Goal: Task Accomplishment & Management: Use online tool/utility

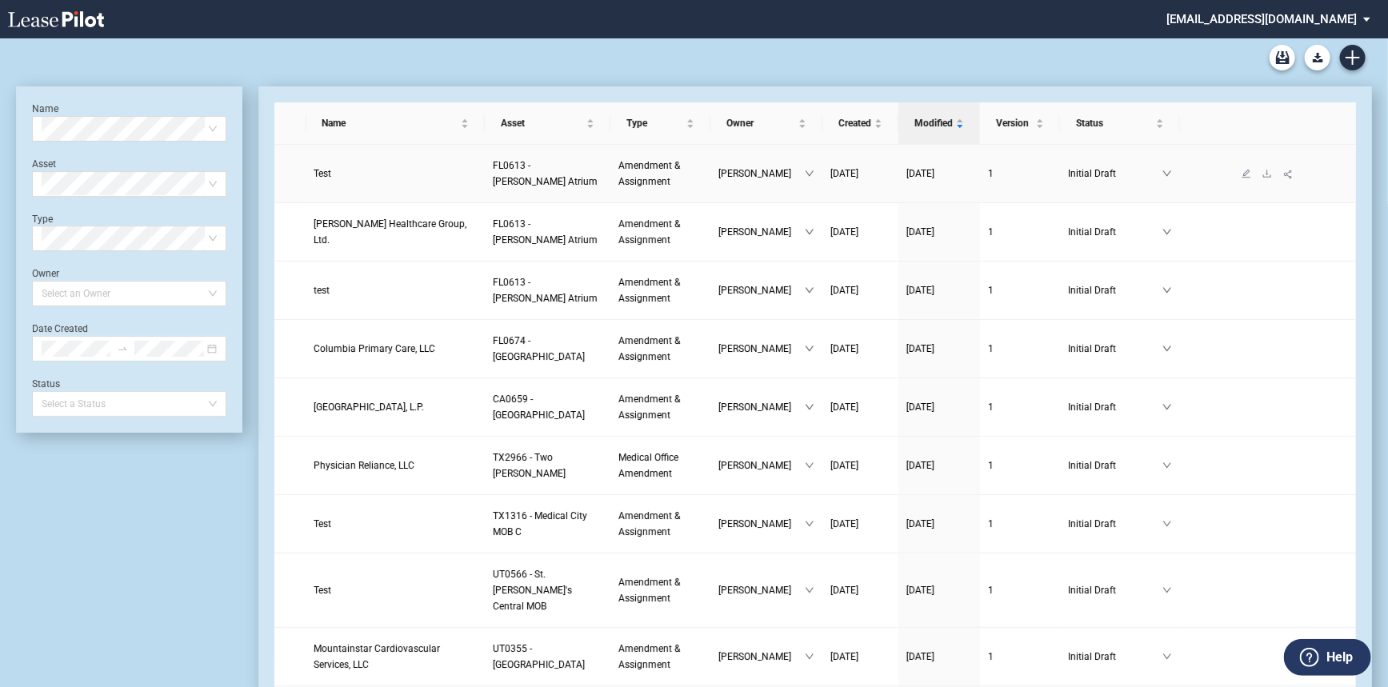
click at [356, 173] on link "Test" at bounding box center [395, 174] width 163 height 16
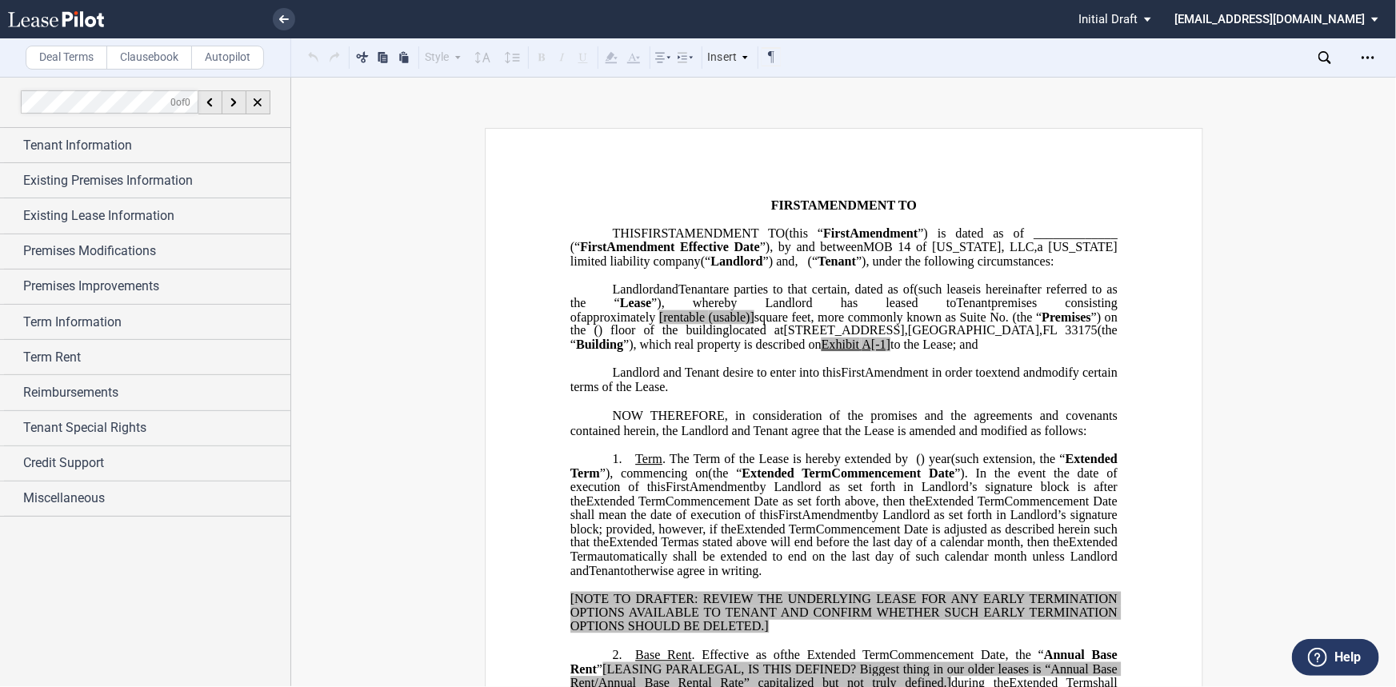
click at [159, 54] on label "Clausebook" at bounding box center [149, 58] width 86 height 24
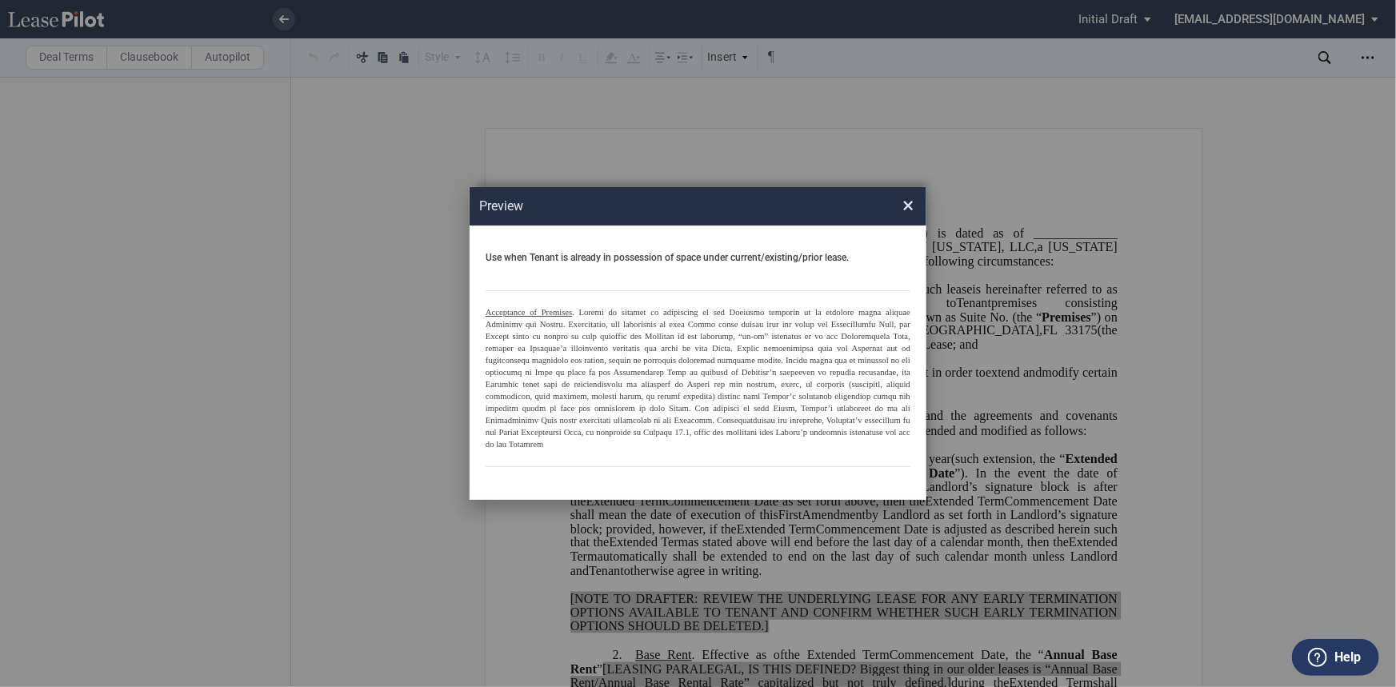
click at [906, 212] on span "×" at bounding box center [907, 206] width 11 height 26
click at [911, 214] on span "×" at bounding box center [907, 206] width 11 height 26
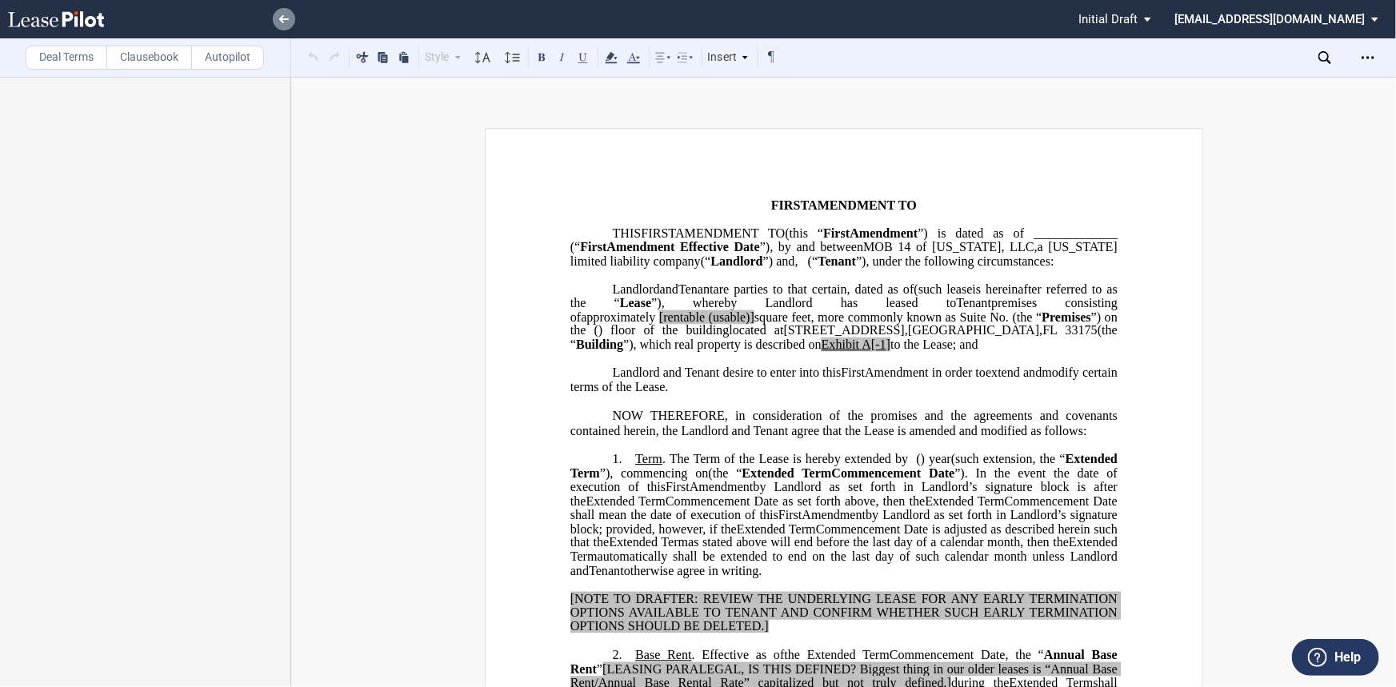
click at [289, 23] on link at bounding box center [284, 19] width 22 height 22
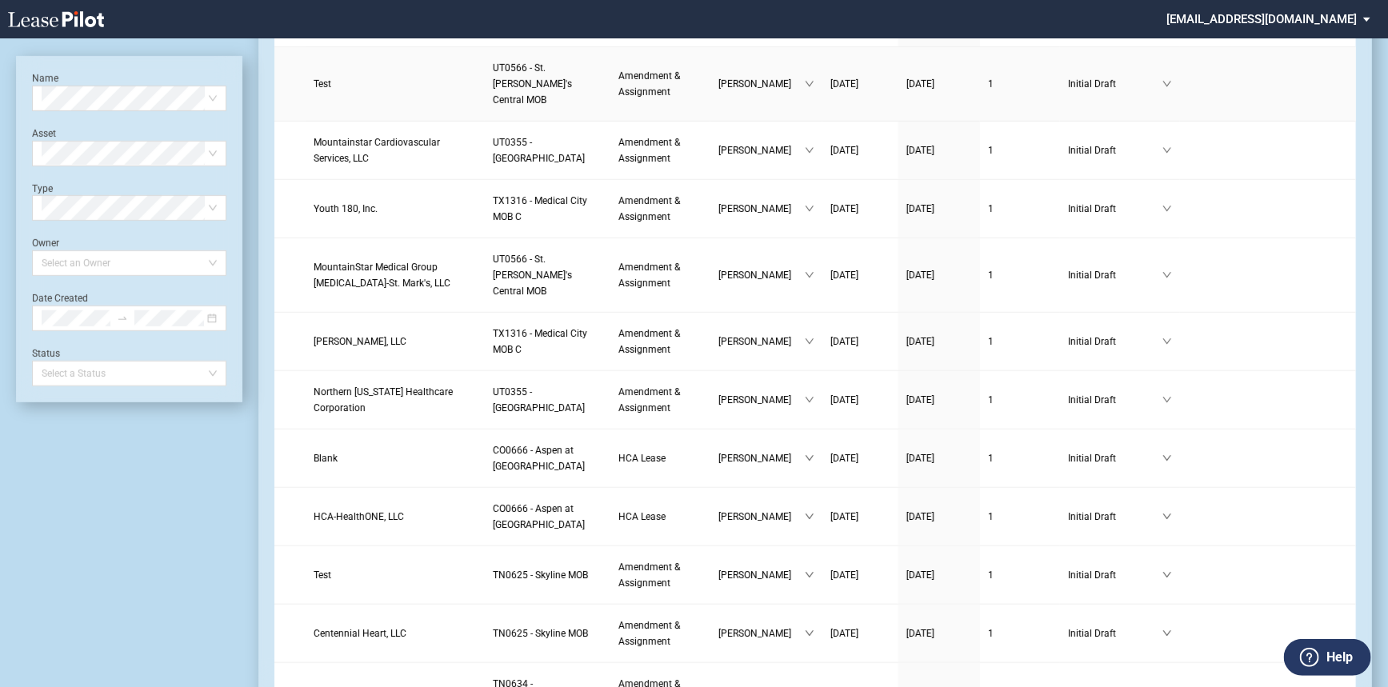
scroll to position [509, 0]
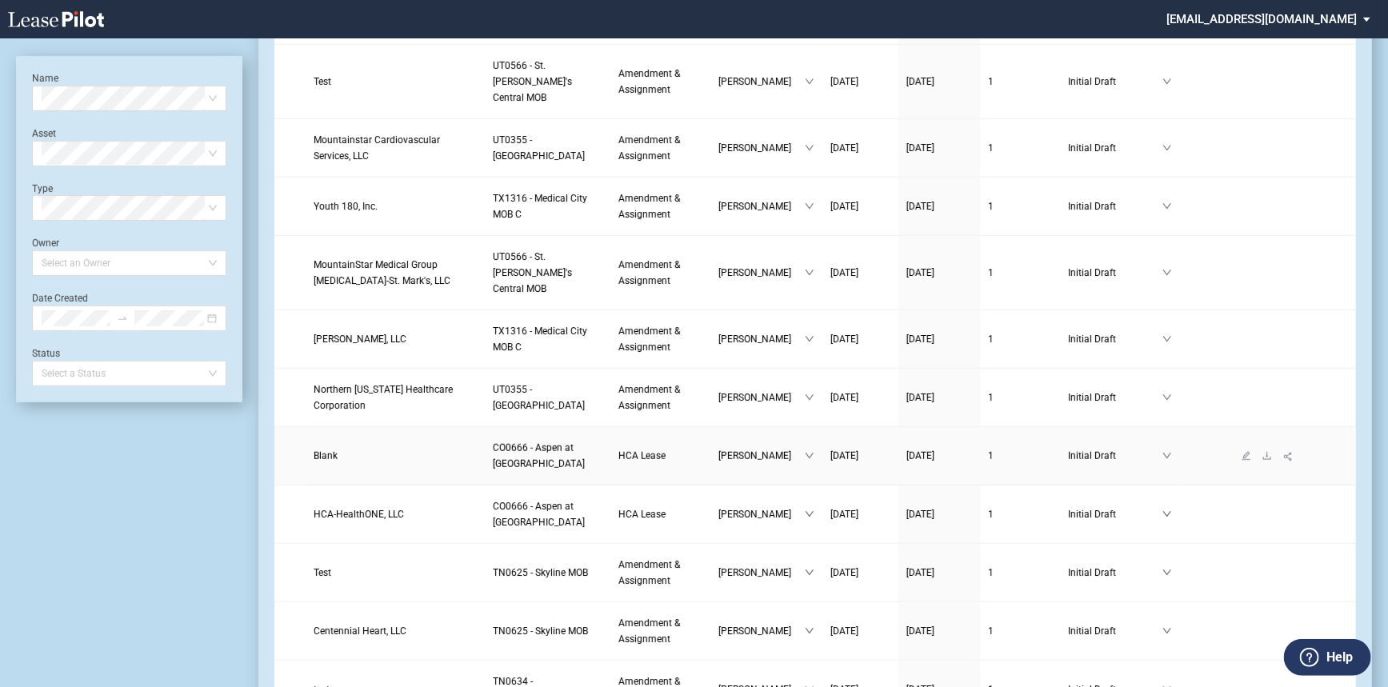
click at [362, 454] on link "Blank" at bounding box center [395, 456] width 163 height 16
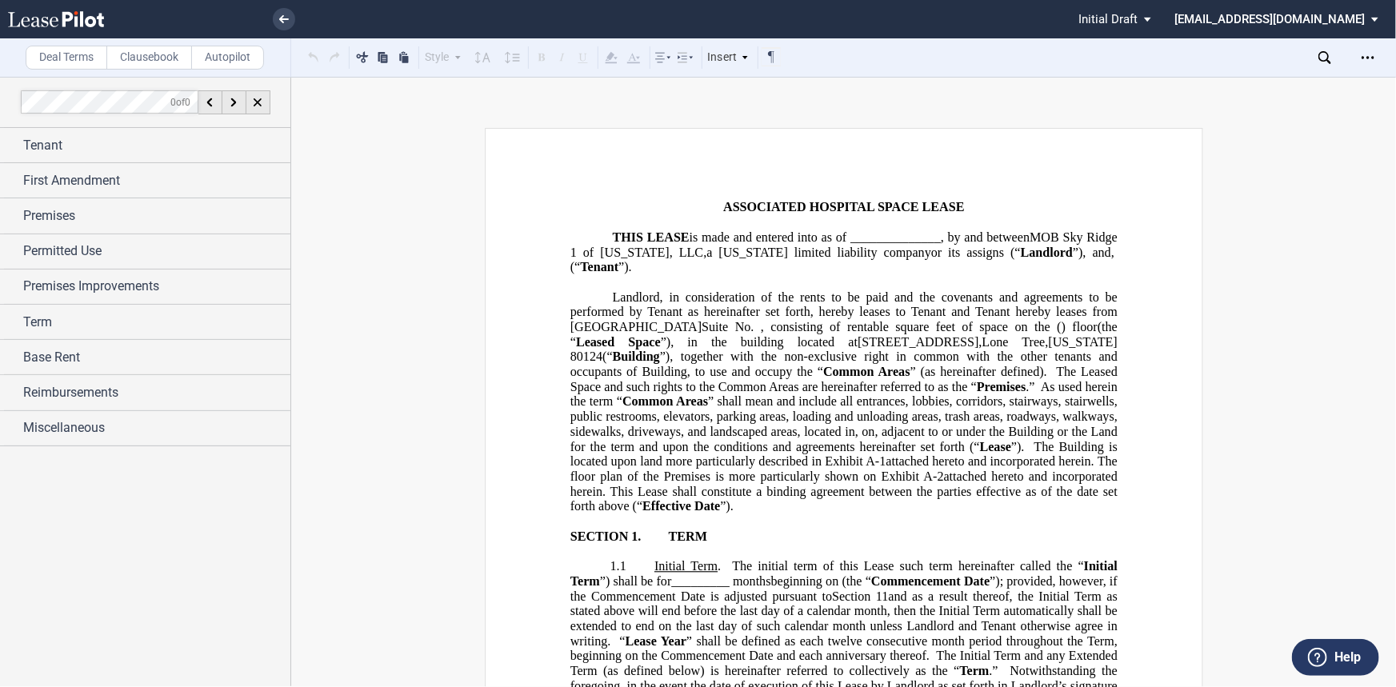
click at [902, 427] on span "” shall mean and include all entrances, lobbies, corridors, stairways, stairwel…" at bounding box center [845, 423] width 550 height 59
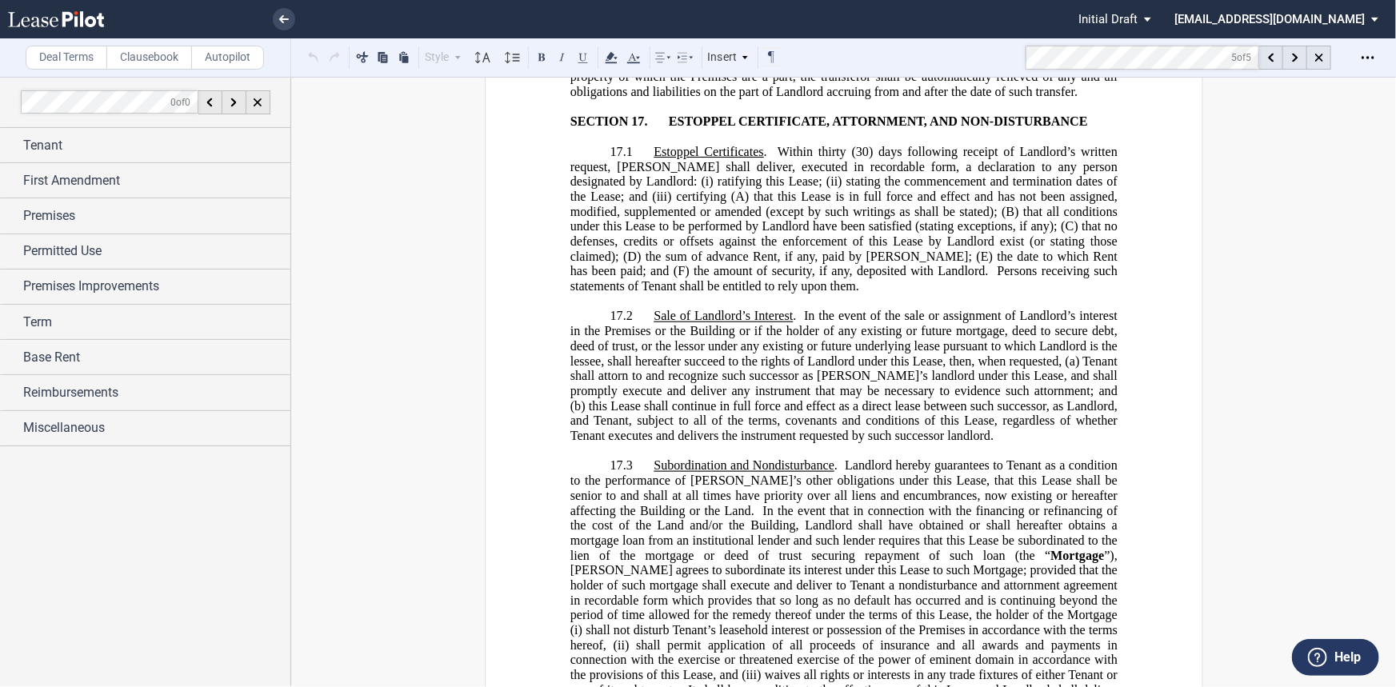
scroll to position [12433, 0]
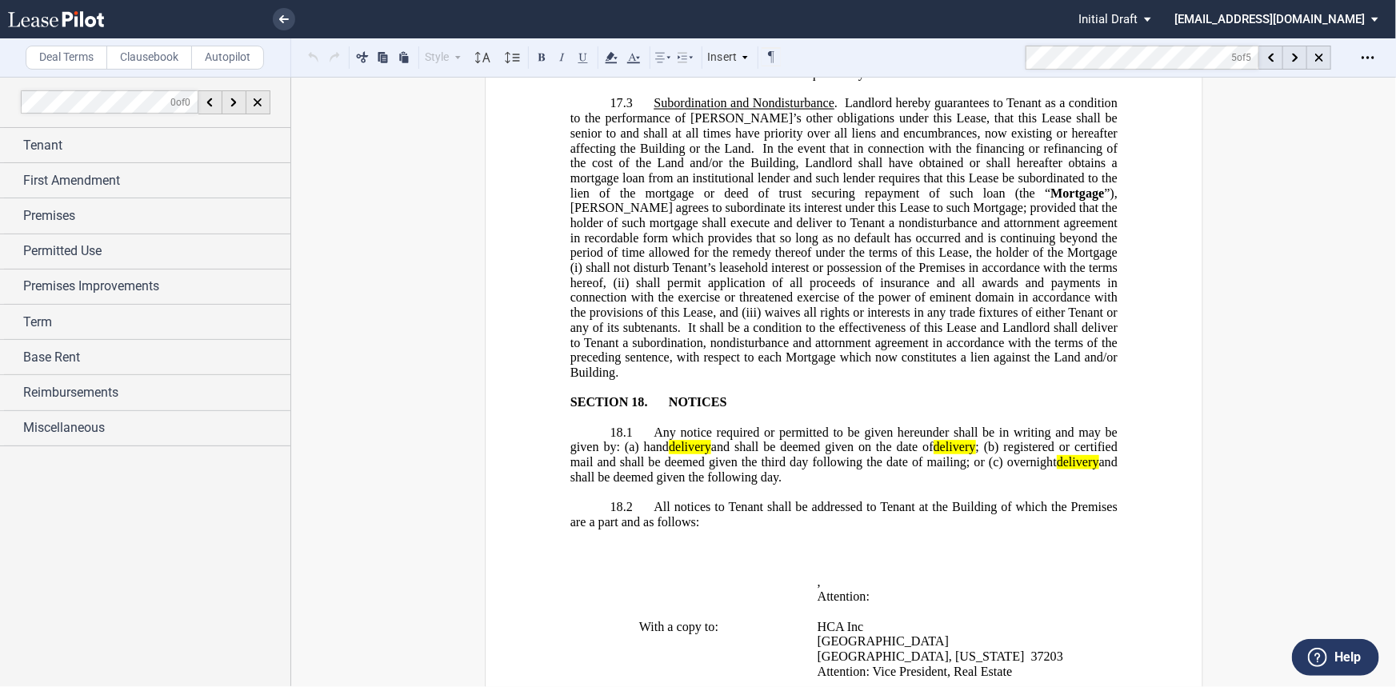
click at [961, 56] on md-toolbar "Deal Terms Clausebook Autopilot Style Normal 8pt 9pt 10pt 10.5pt 11pt 12pt 14pt…" at bounding box center [698, 57] width 1396 height 39
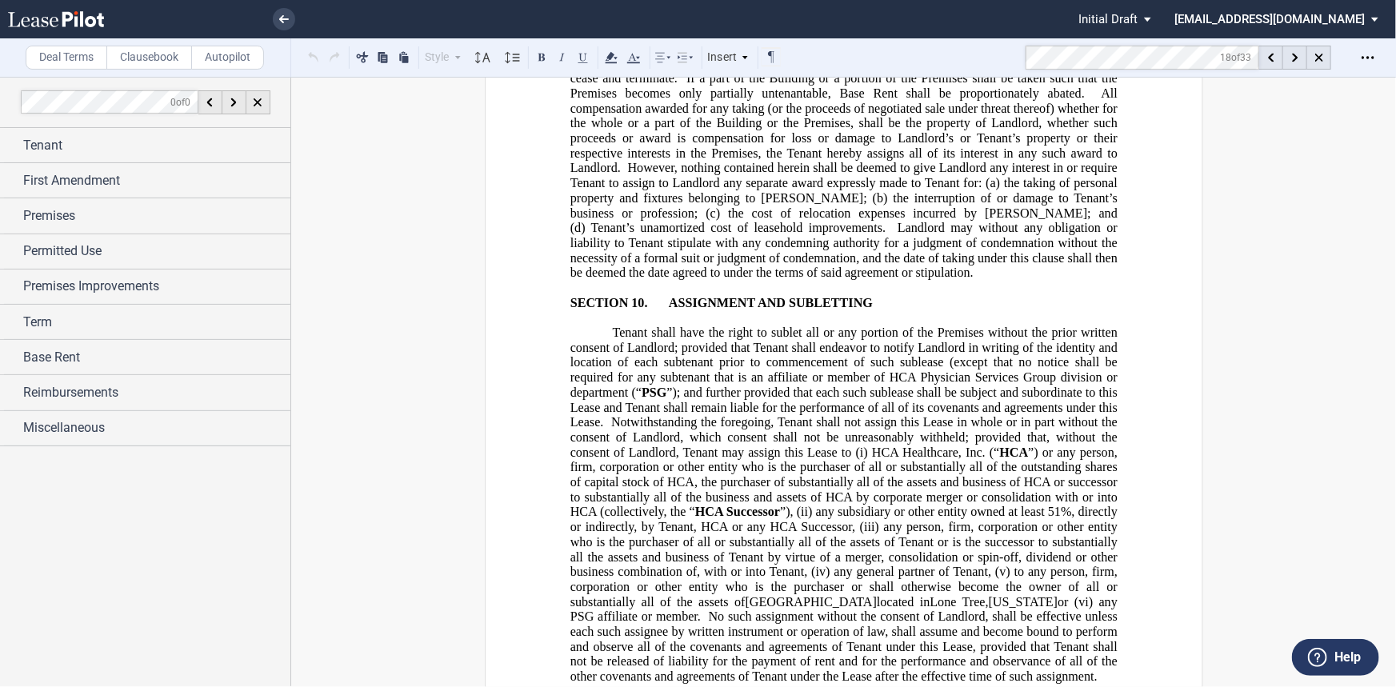
scroll to position [9970, 0]
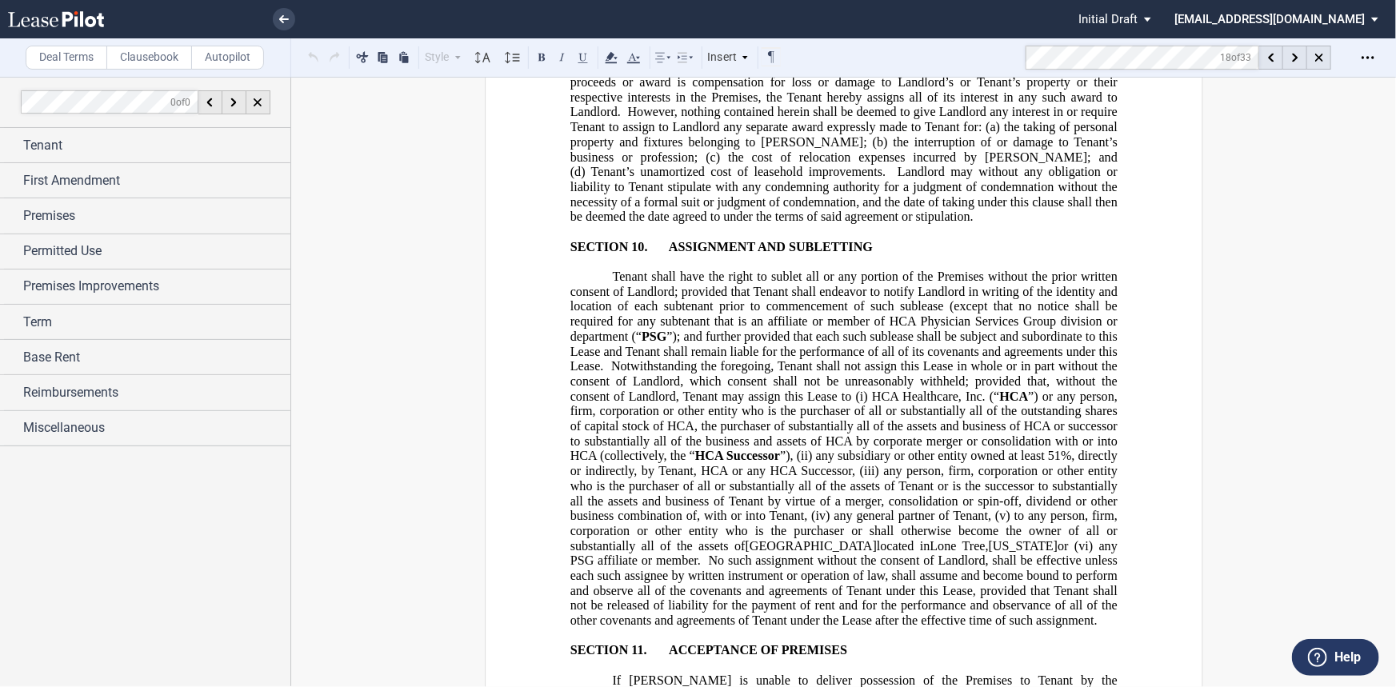
click at [138, 71] on div "Deal Terms Clausebook Autopilot" at bounding box center [145, 57] width 291 height 38
click at [140, 60] on label "Clausebook" at bounding box center [149, 58] width 86 height 24
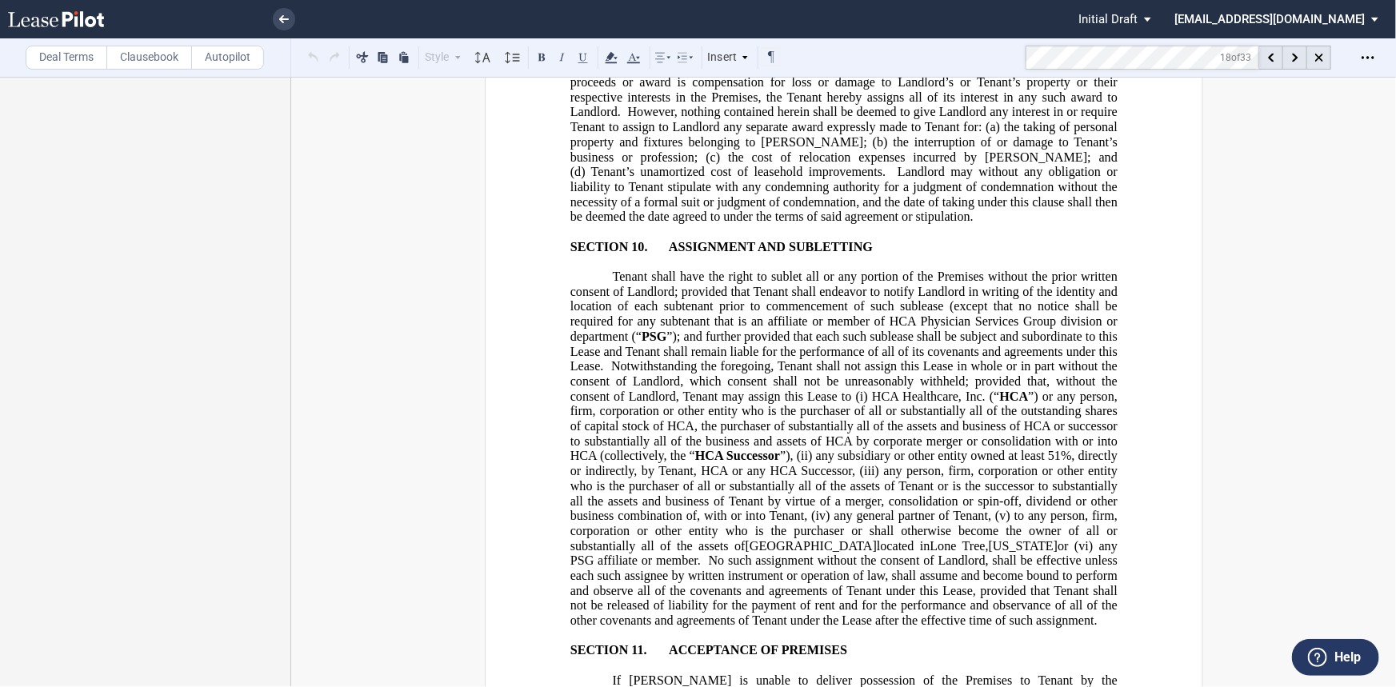
click at [995, 58] on md-toolbar "Deal Terms Clausebook Autopilot Style Normal 8pt 9pt 10pt 10.5pt 11pt 12pt 14pt…" at bounding box center [698, 57] width 1396 height 39
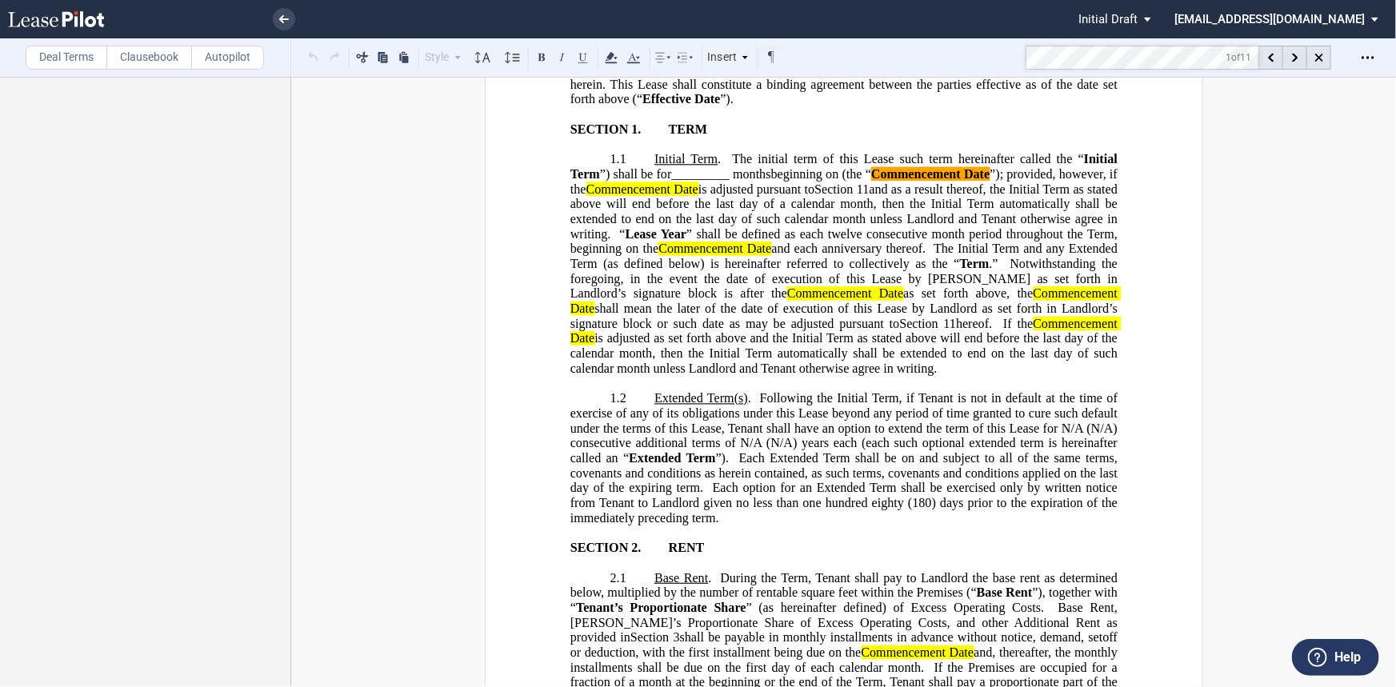
scroll to position [234, 0]
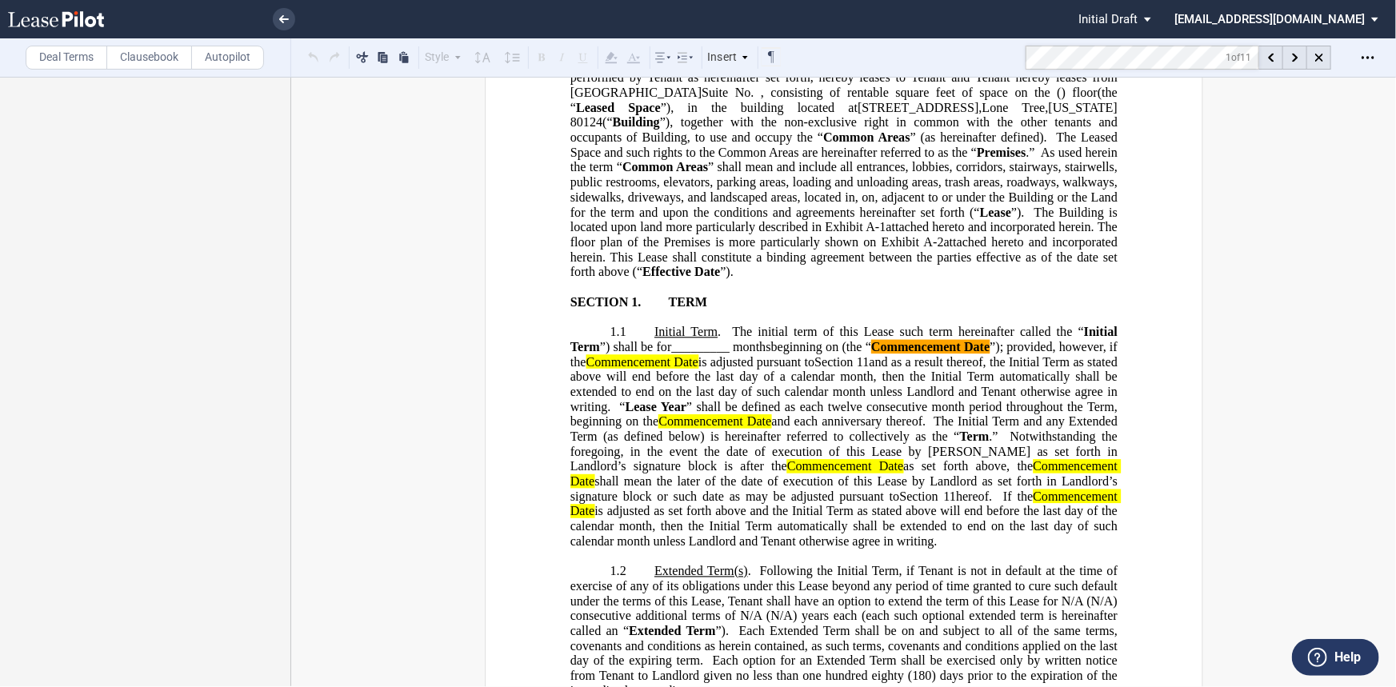
click at [975, 47] on md-toolbar "Deal Terms Clausebook Autopilot Style Normal 8pt 9pt 10pt 10.5pt 11pt 12pt 14pt…" at bounding box center [698, 57] width 1396 height 39
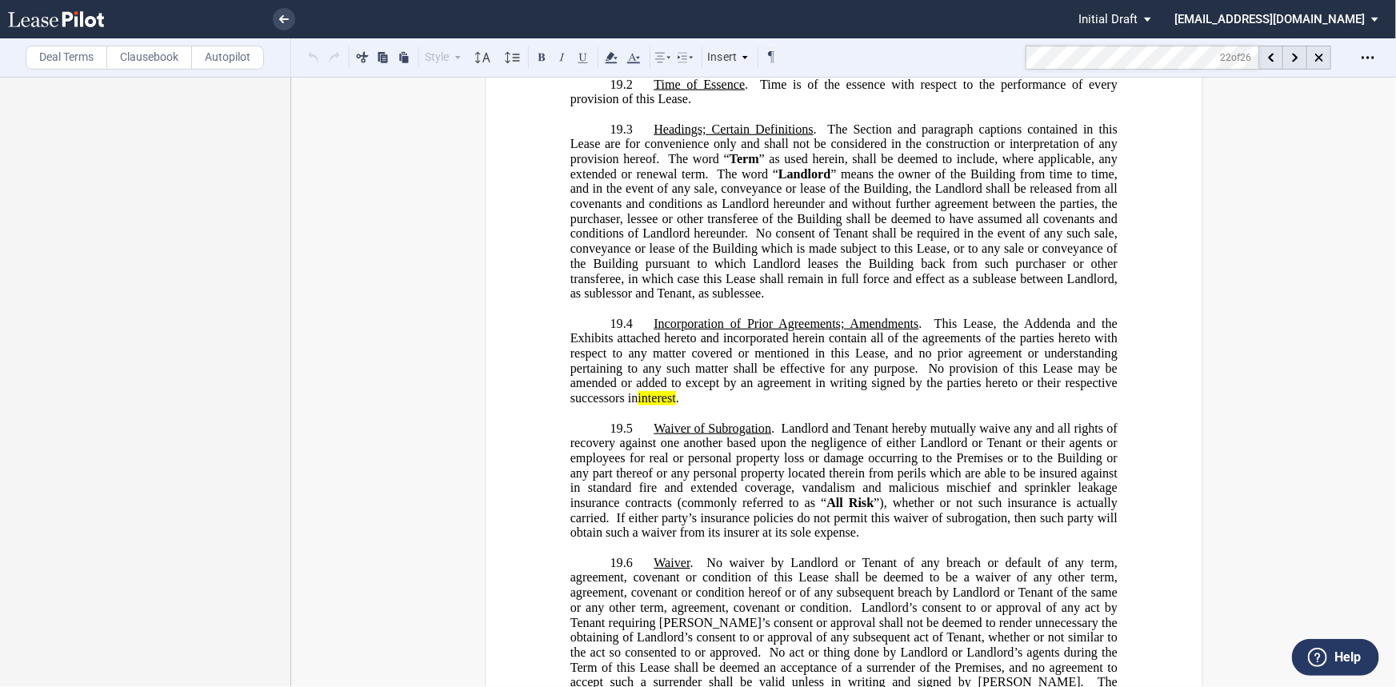
scroll to position [13398, 0]
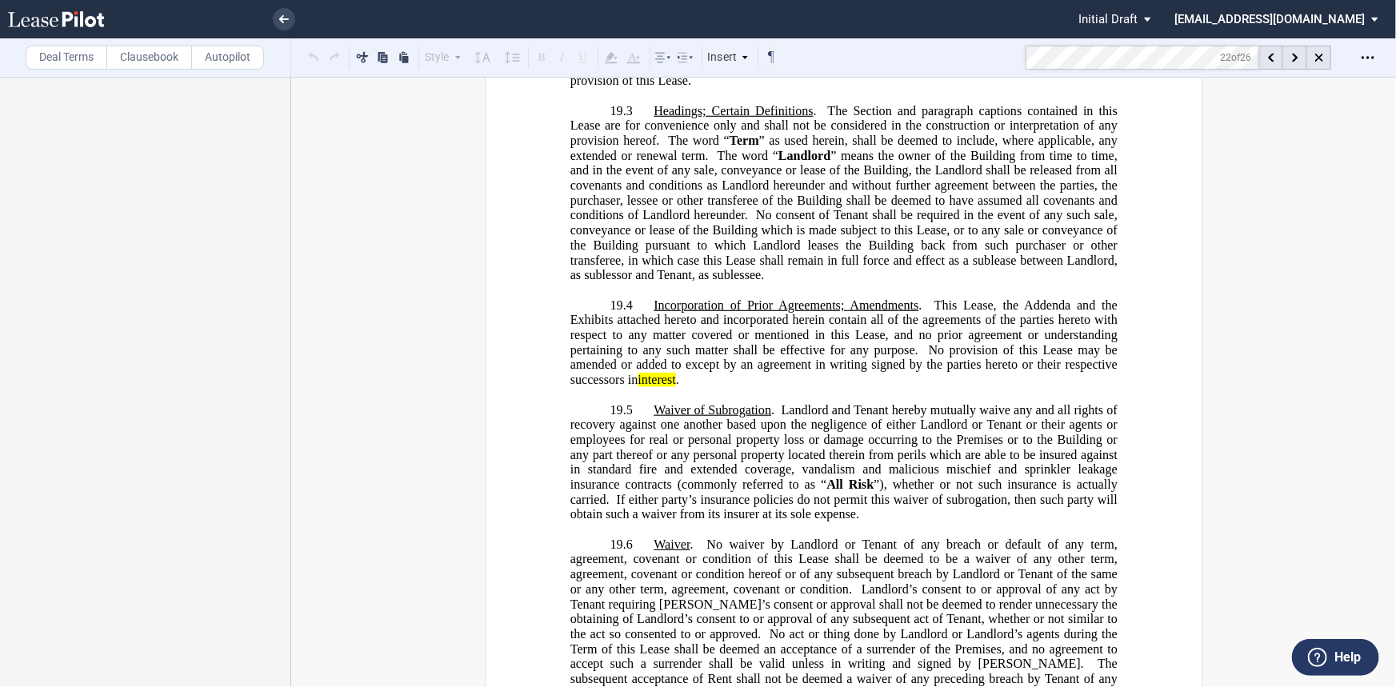
click at [826, 59] on md-toolbar "Deal Terms Clausebook Autopilot Style Normal 8pt 9pt 10pt 10.5pt 11pt 12pt 14pt…" at bounding box center [698, 57] width 1396 height 39
click at [977, 54] on md-toolbar "Deal Terms Clausebook Autopilot Style Normal 8pt 9pt 10pt 10.5pt 11pt 12pt 14pt…" at bounding box center [698, 57] width 1396 height 39
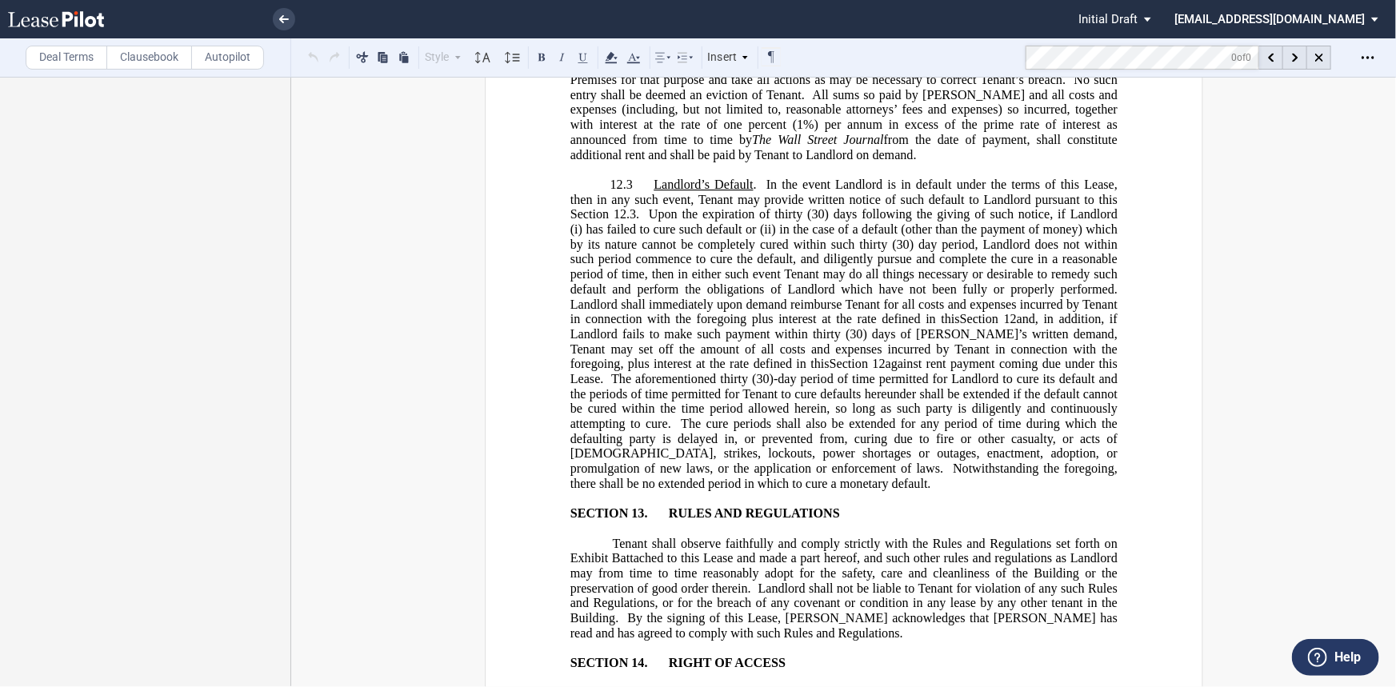
scroll to position [11353, 0]
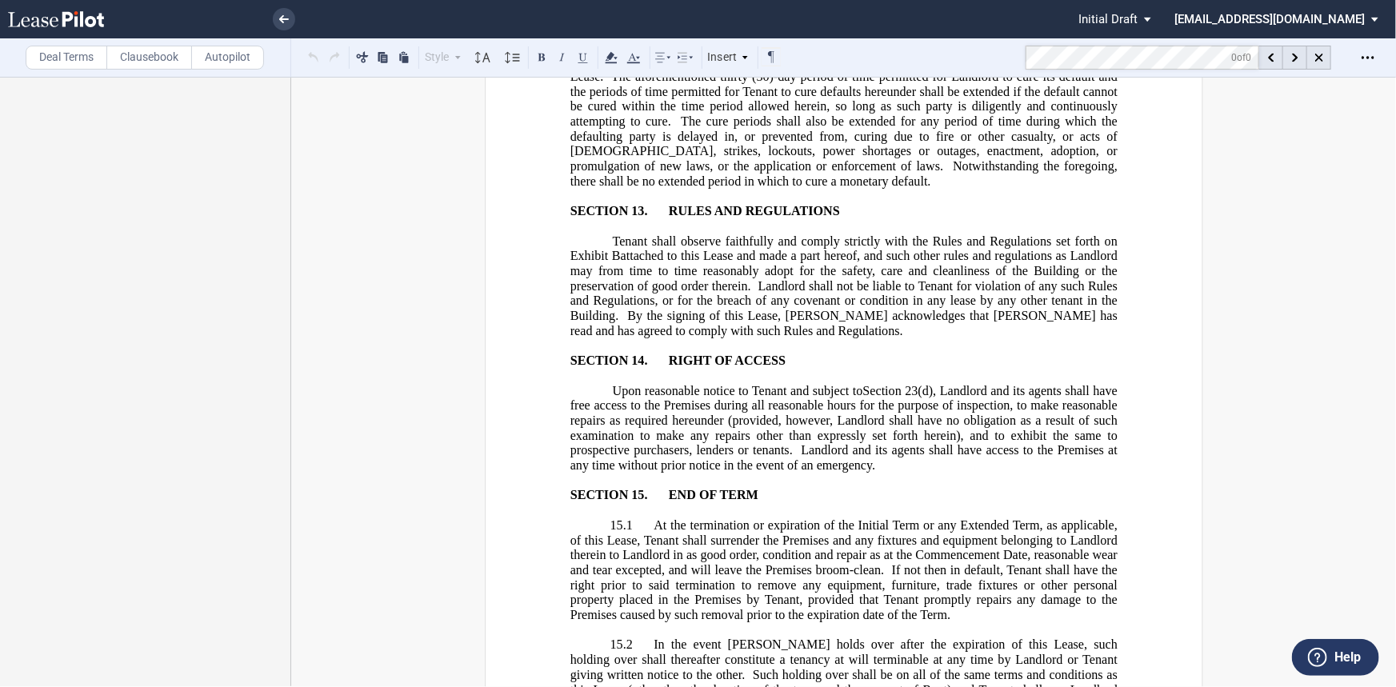
click at [870, 42] on md-toolbar "Deal Terms Clausebook Autopilot Style Normal 8pt 9pt 10pt 10.5pt 11pt 12pt 14pt…" at bounding box center [698, 57] width 1396 height 39
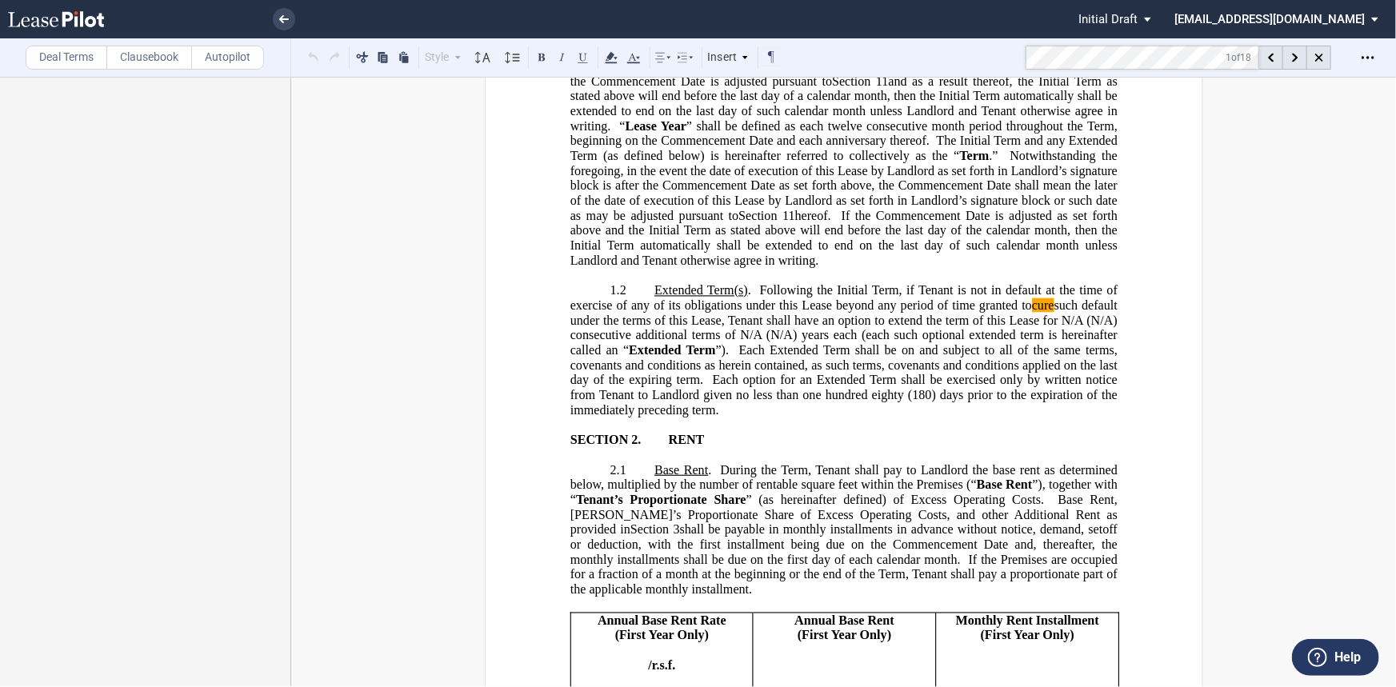
scroll to position [538, 0]
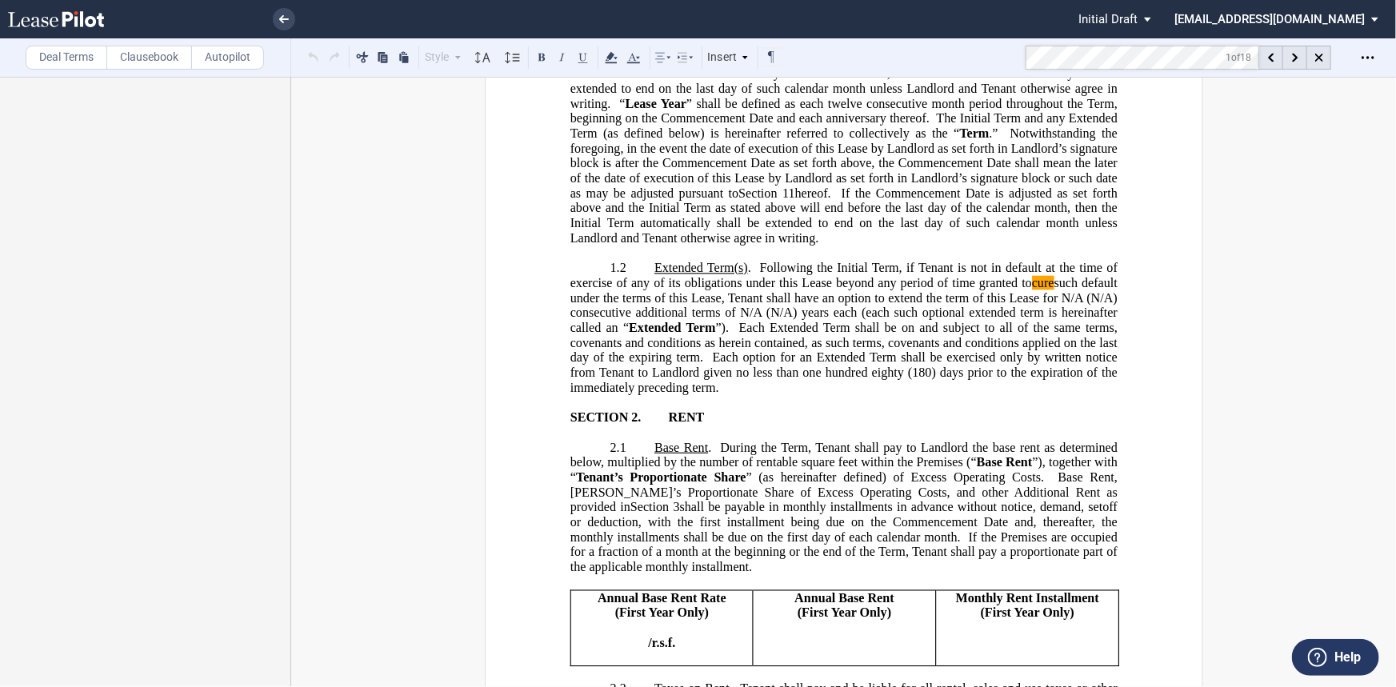
click at [224, 62] on label "Autopilot" at bounding box center [227, 58] width 73 height 24
click at [1006, 56] on md-toolbar "Deal Terms Clausebook Autopilot Style Normal 8pt 9pt 10pt 10.5pt 11pt 12pt 14pt…" at bounding box center [698, 57] width 1396 height 39
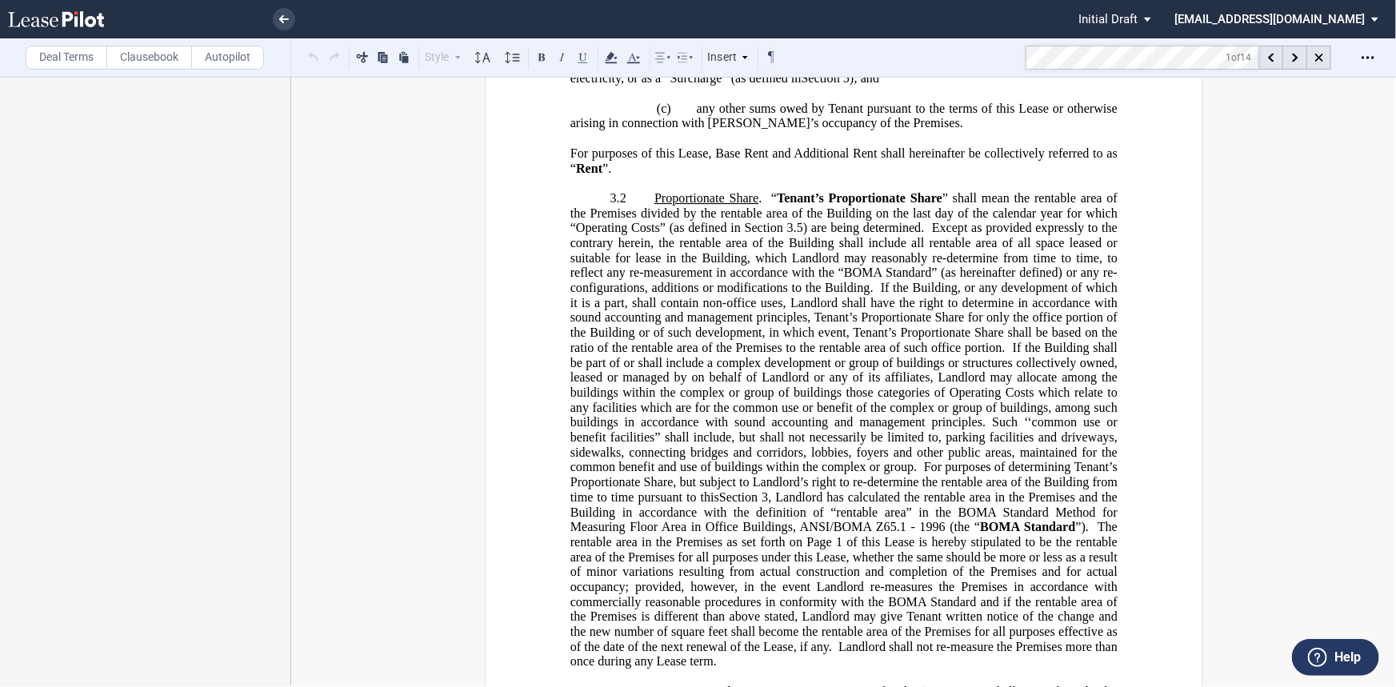
scroll to position [855, 0]
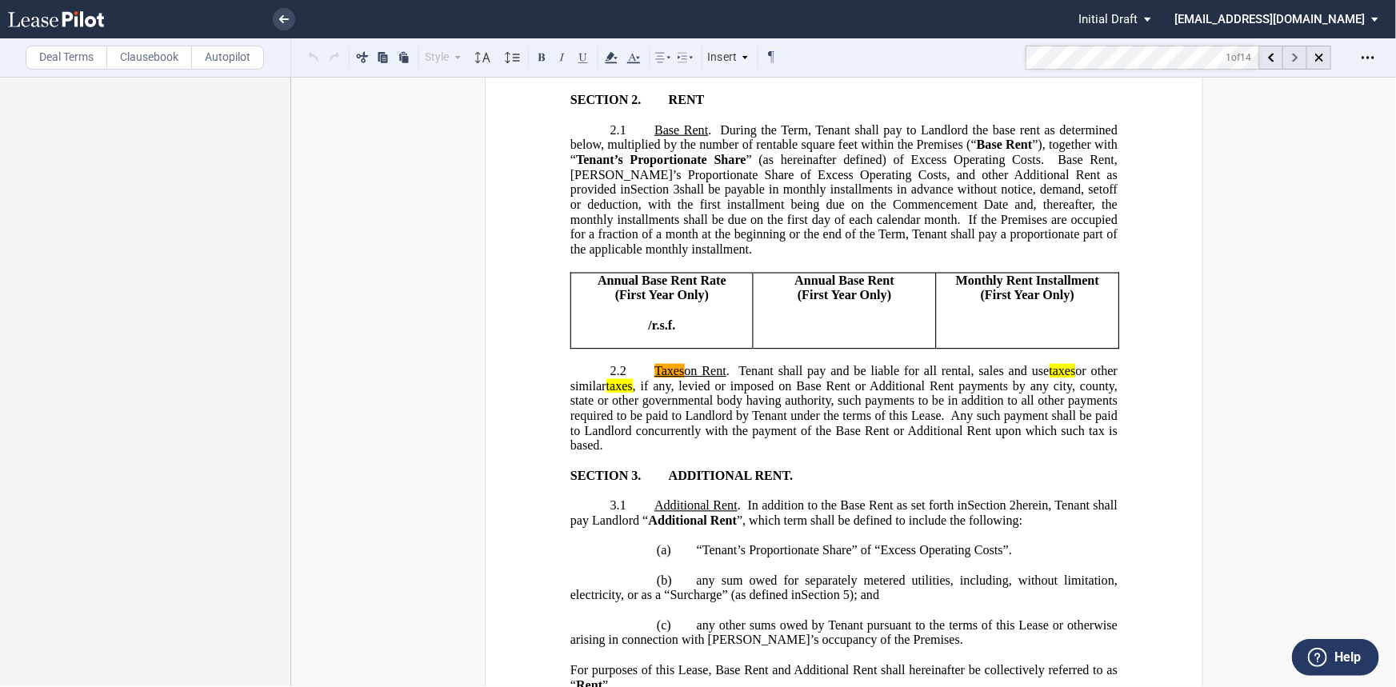
click at [1294, 62] on div at bounding box center [1295, 58] width 24 height 24
click at [1294, 62] on use at bounding box center [1295, 58] width 6 height 9
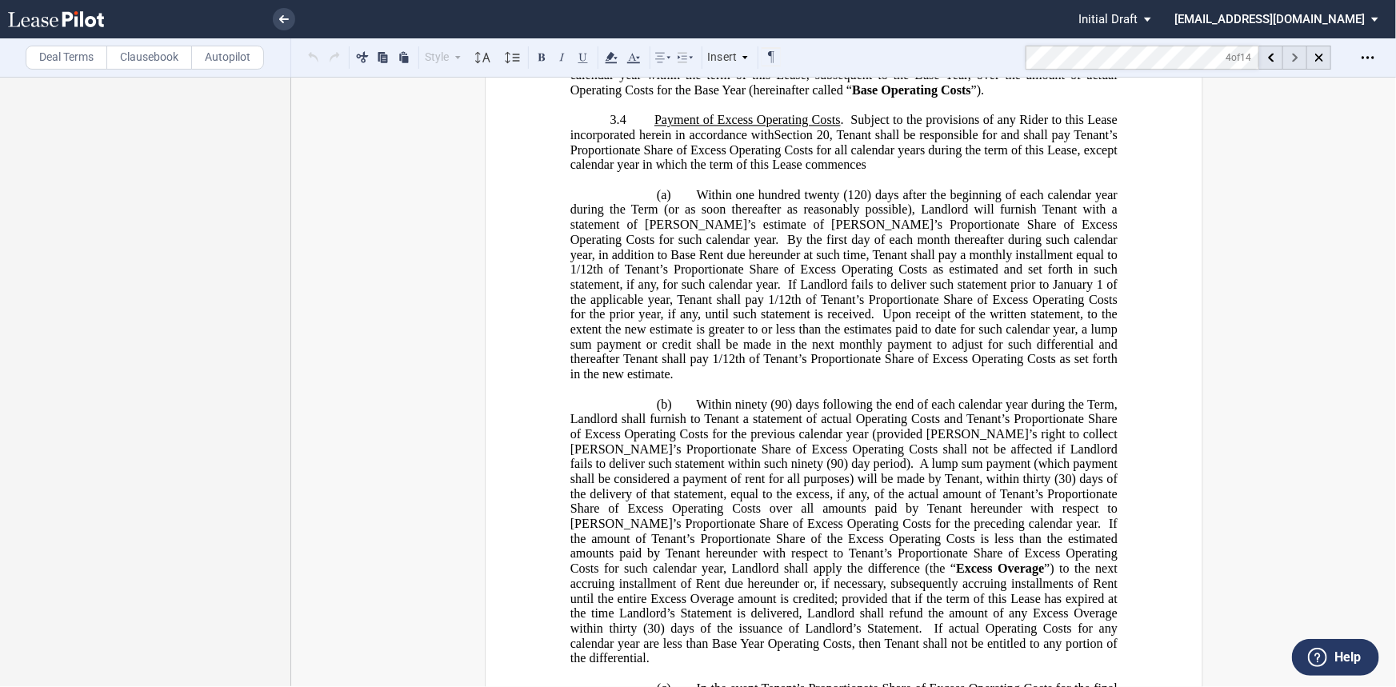
scroll to position [2842, 0]
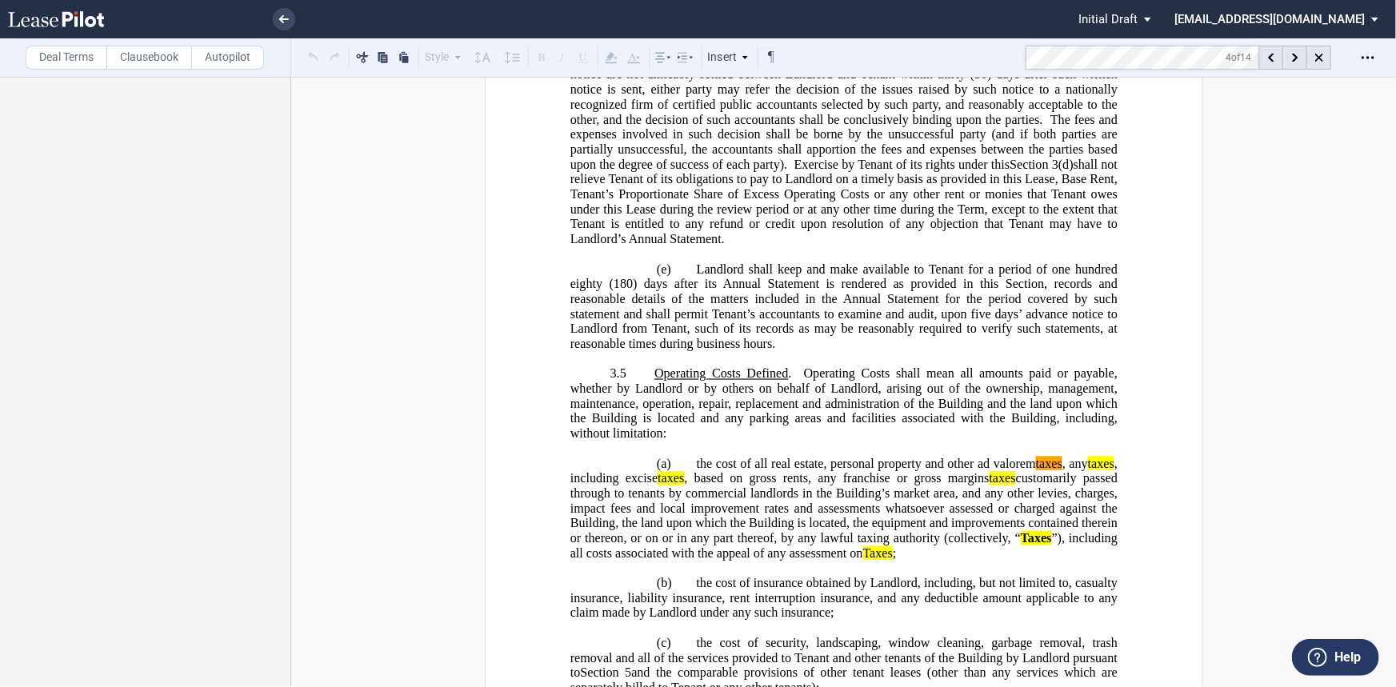
click at [942, 54] on md-toolbar "Deal Terms Clausebook Autopilot Style Normal 8pt 9pt 10pt 10.5pt 11pt 12pt 14pt…" at bounding box center [698, 57] width 1396 height 39
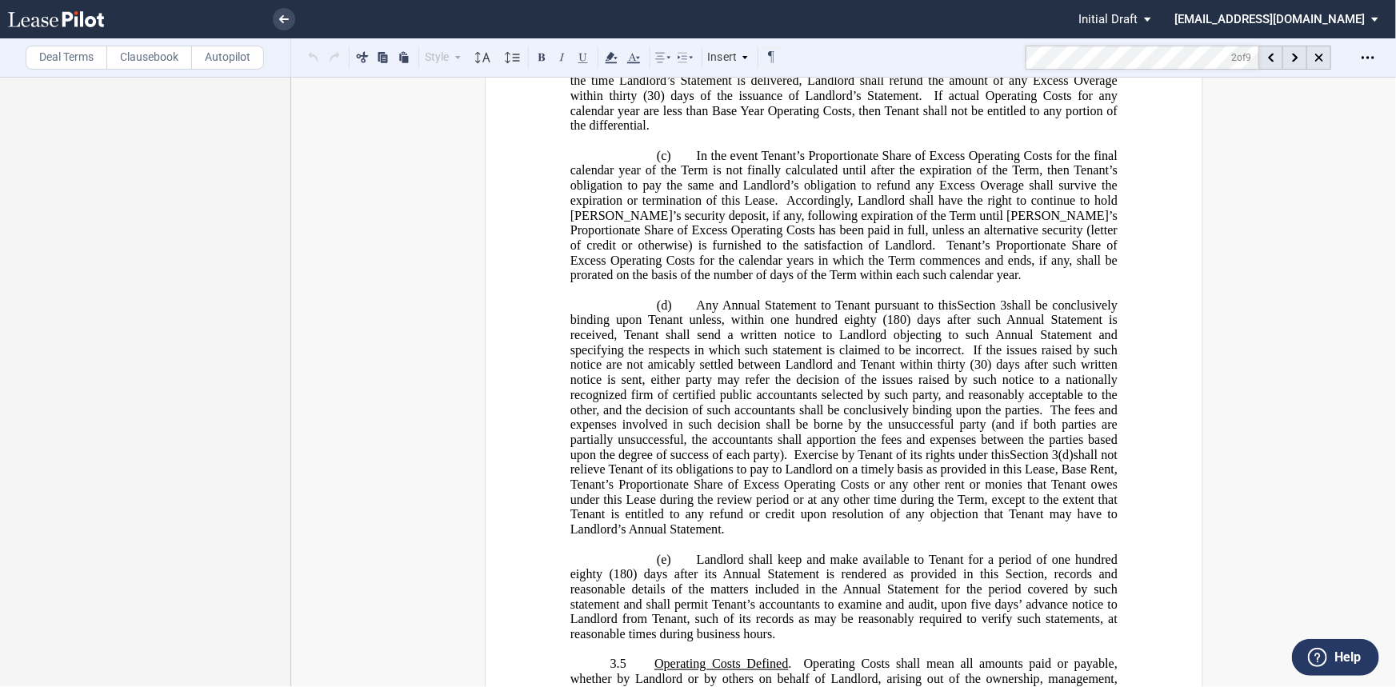
scroll to position [4023, 0]
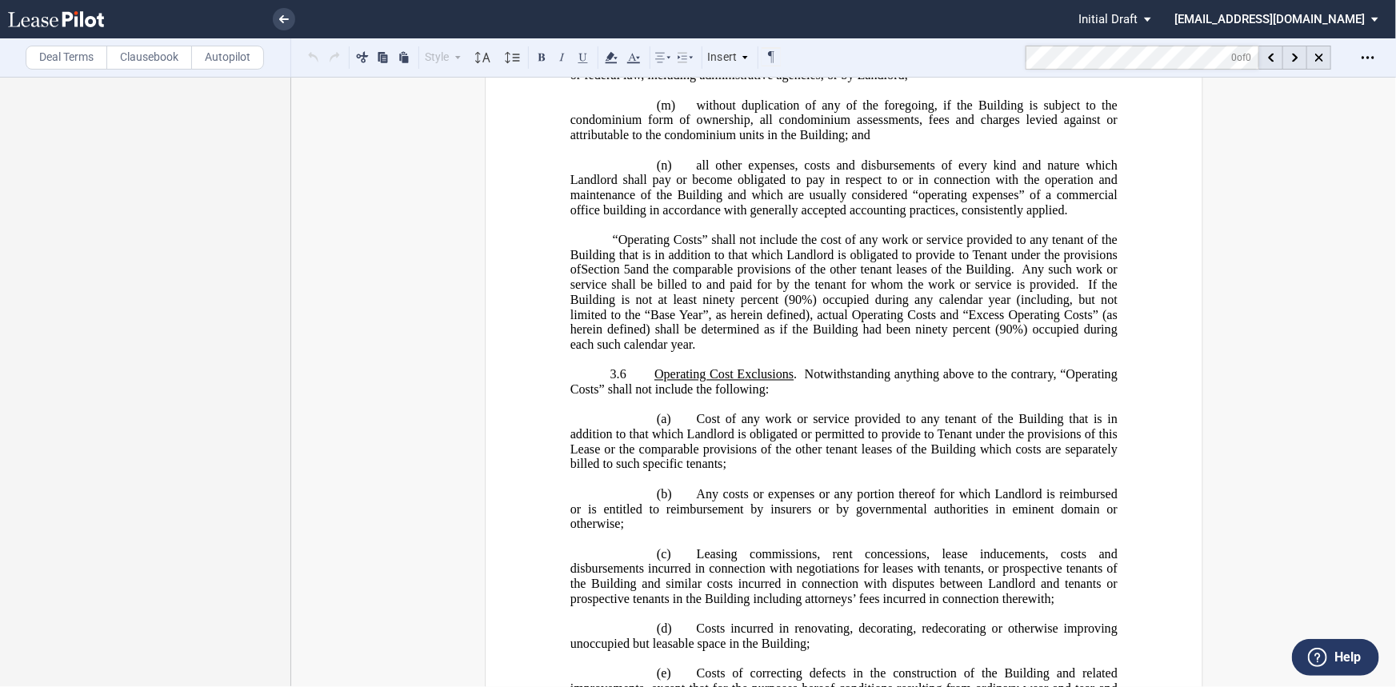
click at [126, 74] on div "Deal Terms Clausebook Autopilot" at bounding box center [145, 57] width 291 height 38
click at [138, 63] on label "Clausebook" at bounding box center [149, 58] width 86 height 24
click at [916, 50] on md-toolbar "Deal Terms Clausebook Autopilot Style Normal 8pt 9pt 10pt 10.5pt 11pt 12pt 14pt…" at bounding box center [698, 57] width 1396 height 39
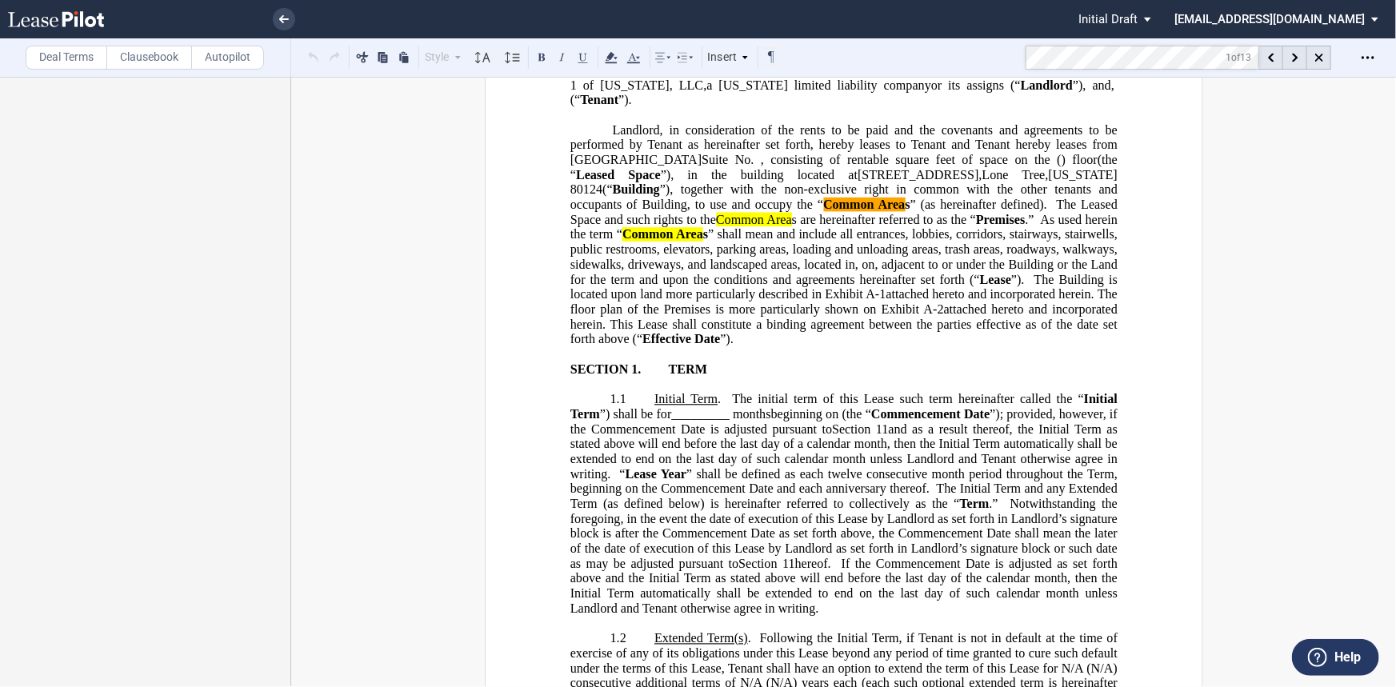
scroll to position [33, 0]
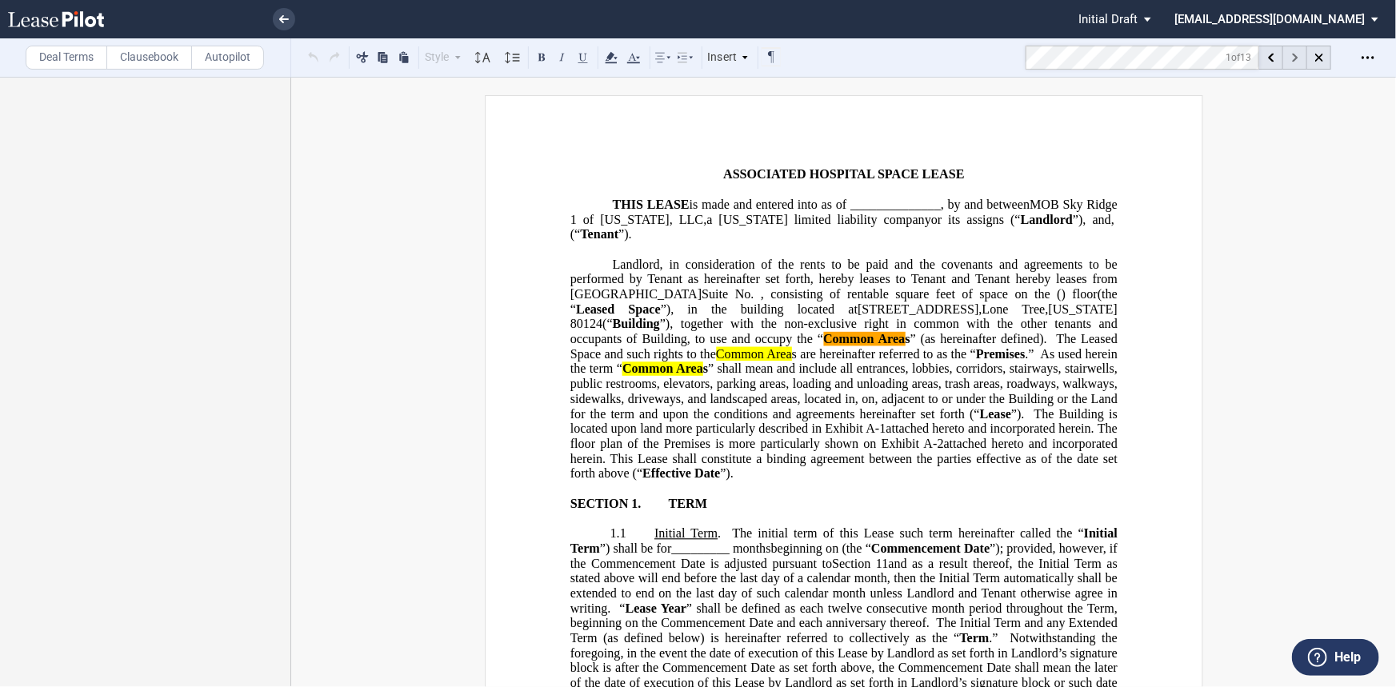
click at [1301, 58] on div at bounding box center [1295, 58] width 24 height 24
click at [1298, 58] on div at bounding box center [1295, 58] width 24 height 24
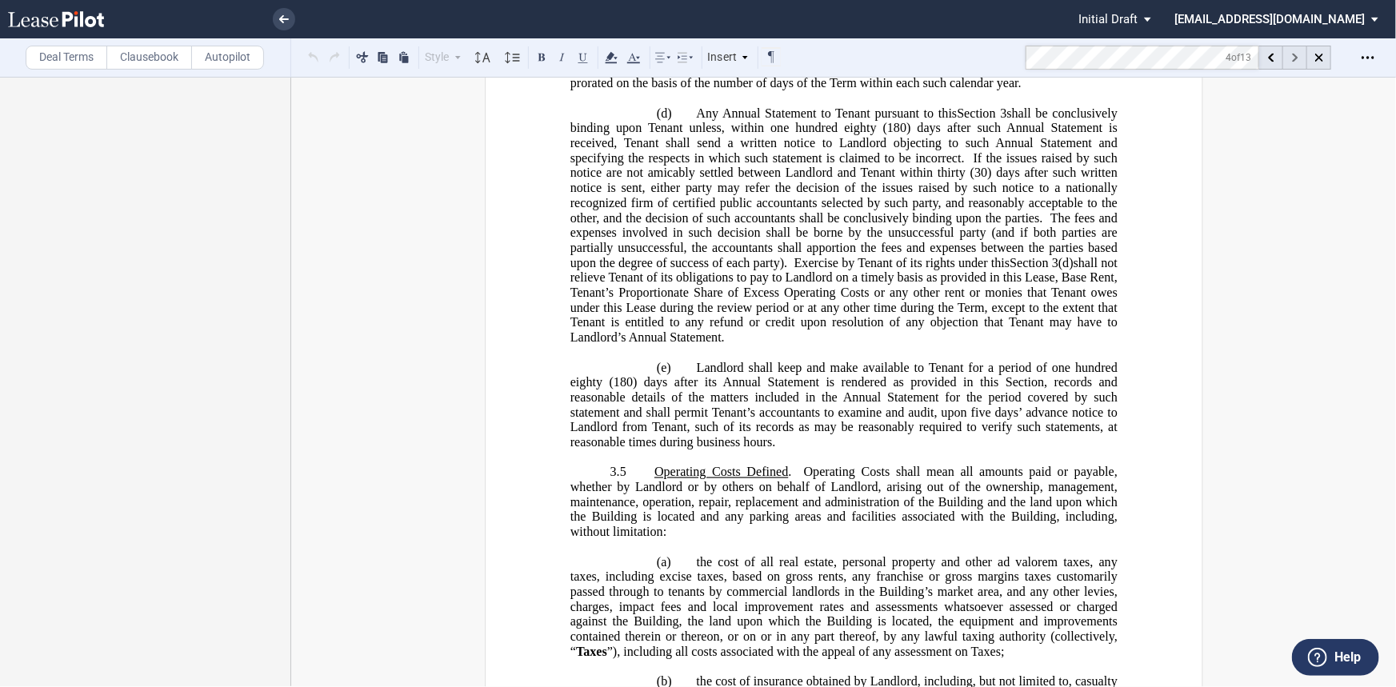
scroll to position [3087, 0]
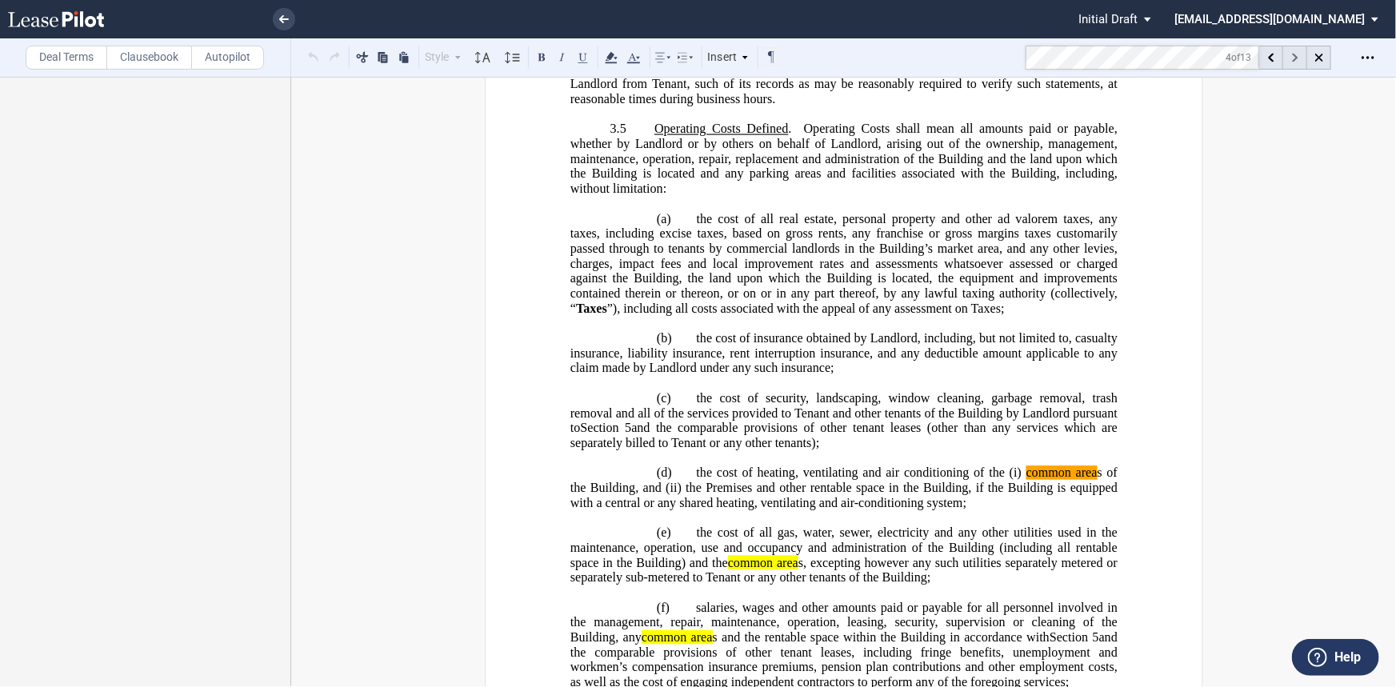
click at [1298, 58] on div at bounding box center [1295, 58] width 24 height 24
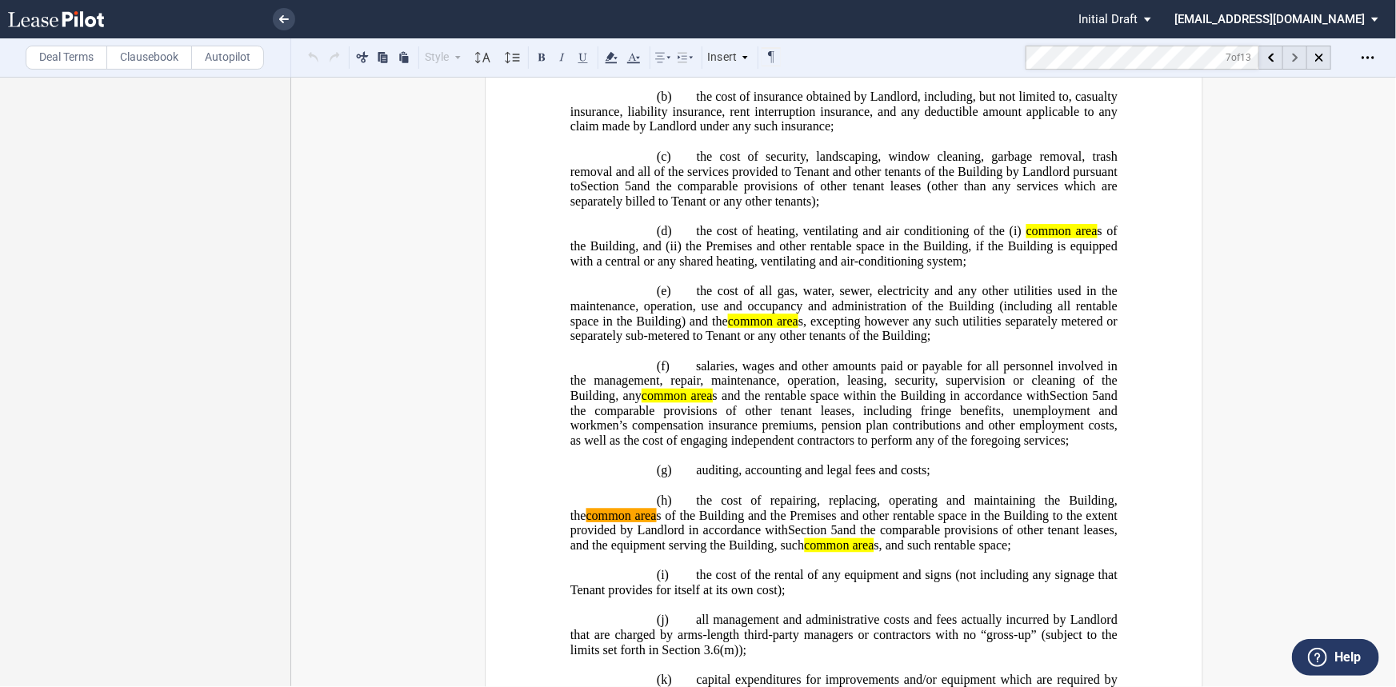
scroll to position [3361, 0]
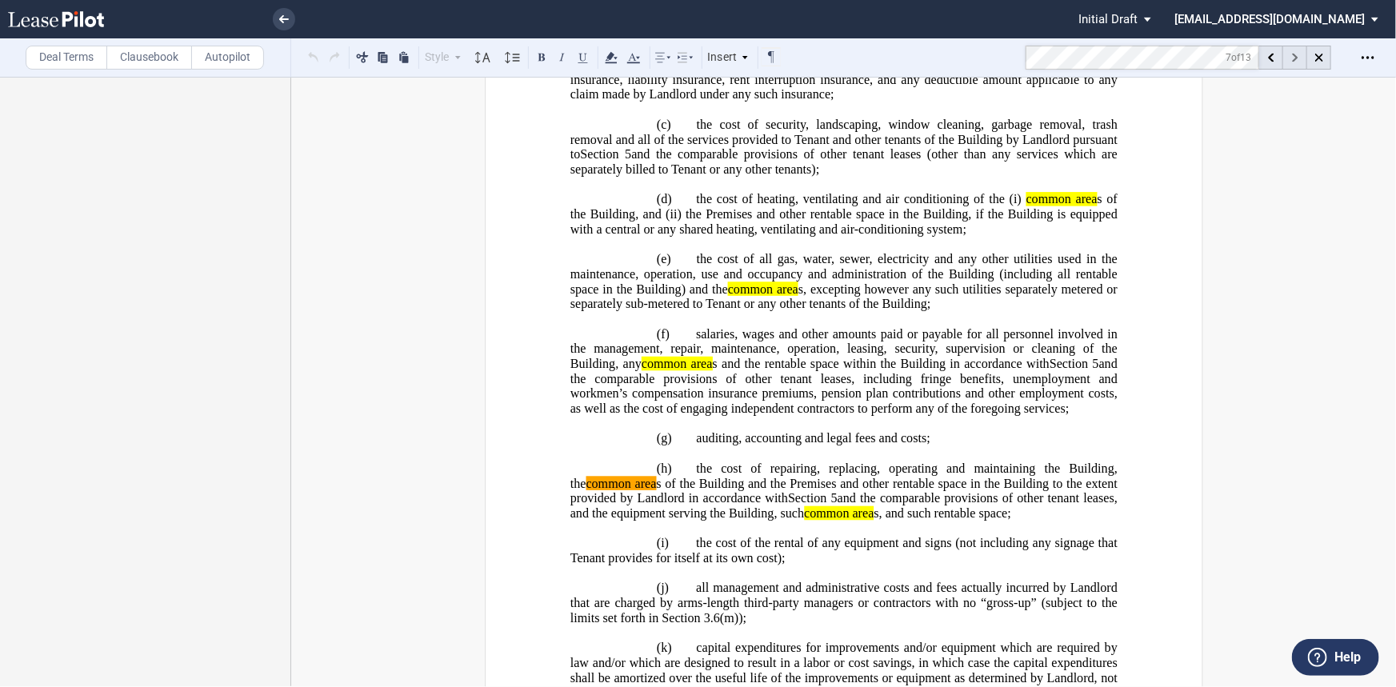
click at [1298, 58] on div at bounding box center [1295, 58] width 24 height 24
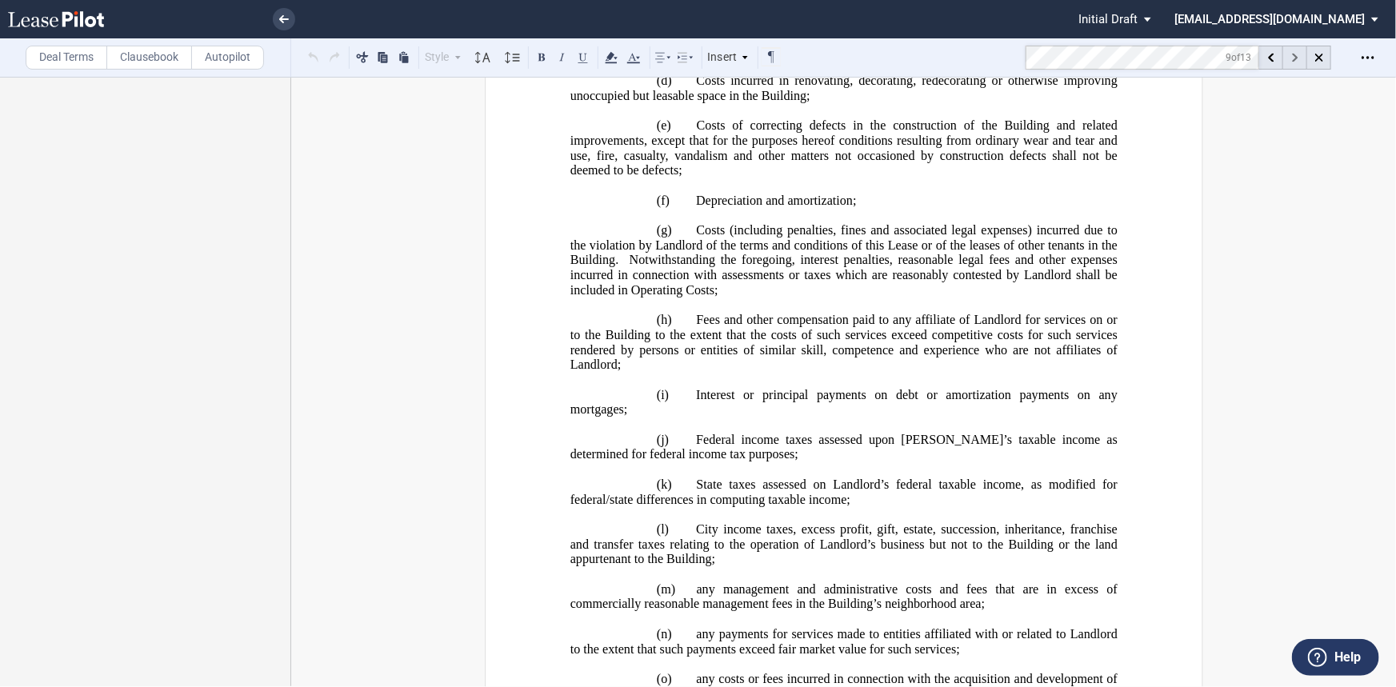
scroll to position [5622, 0]
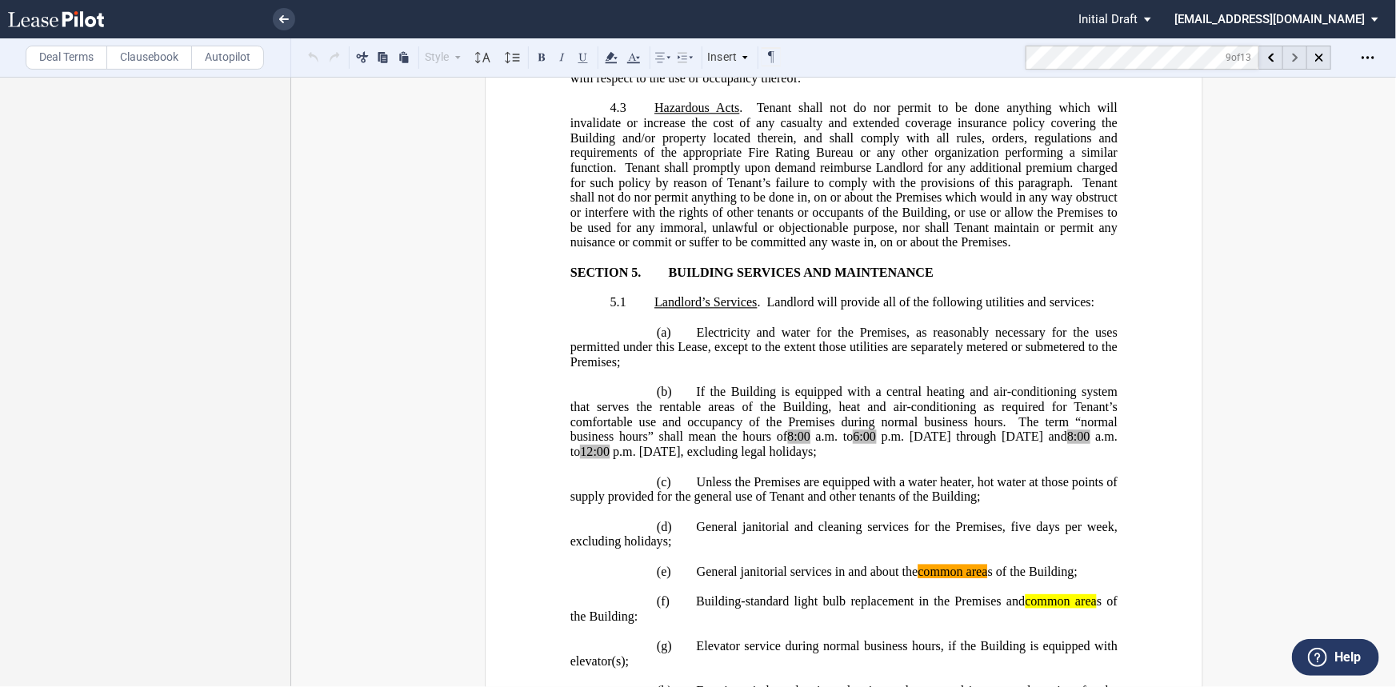
click at [1298, 58] on div at bounding box center [1295, 58] width 24 height 24
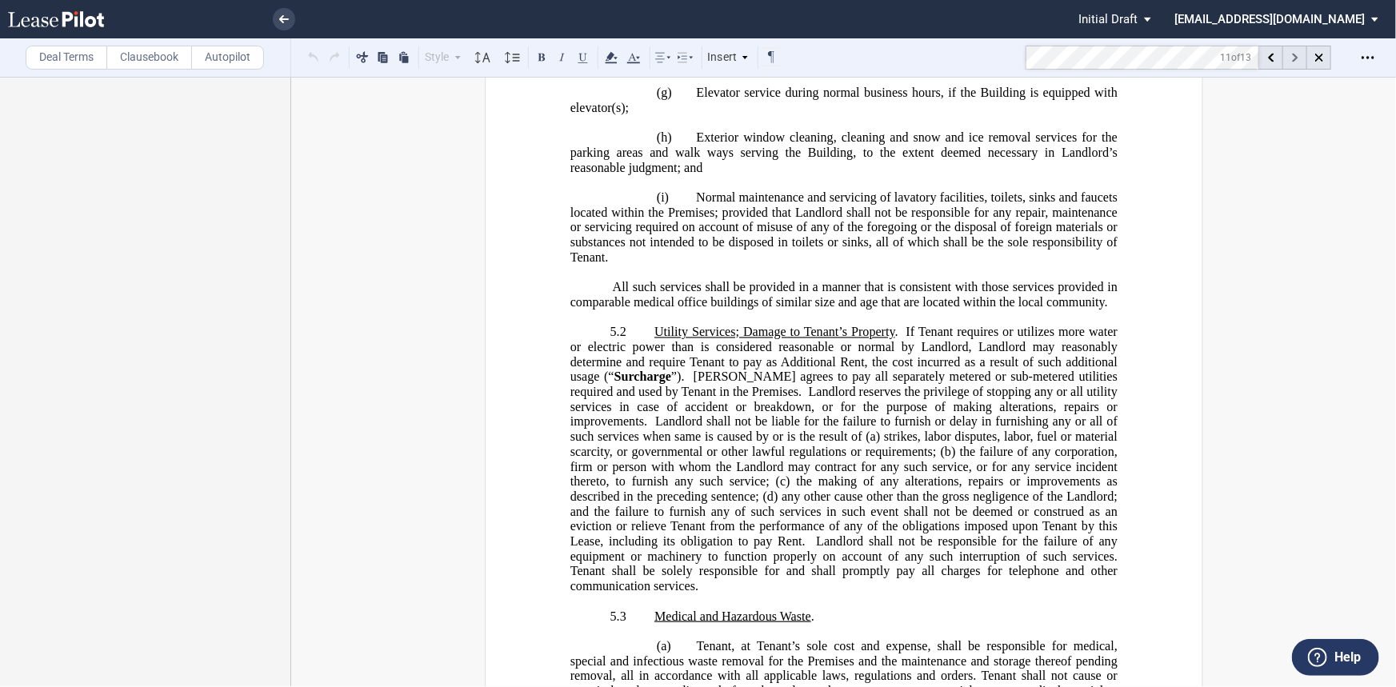
scroll to position [6572, 0]
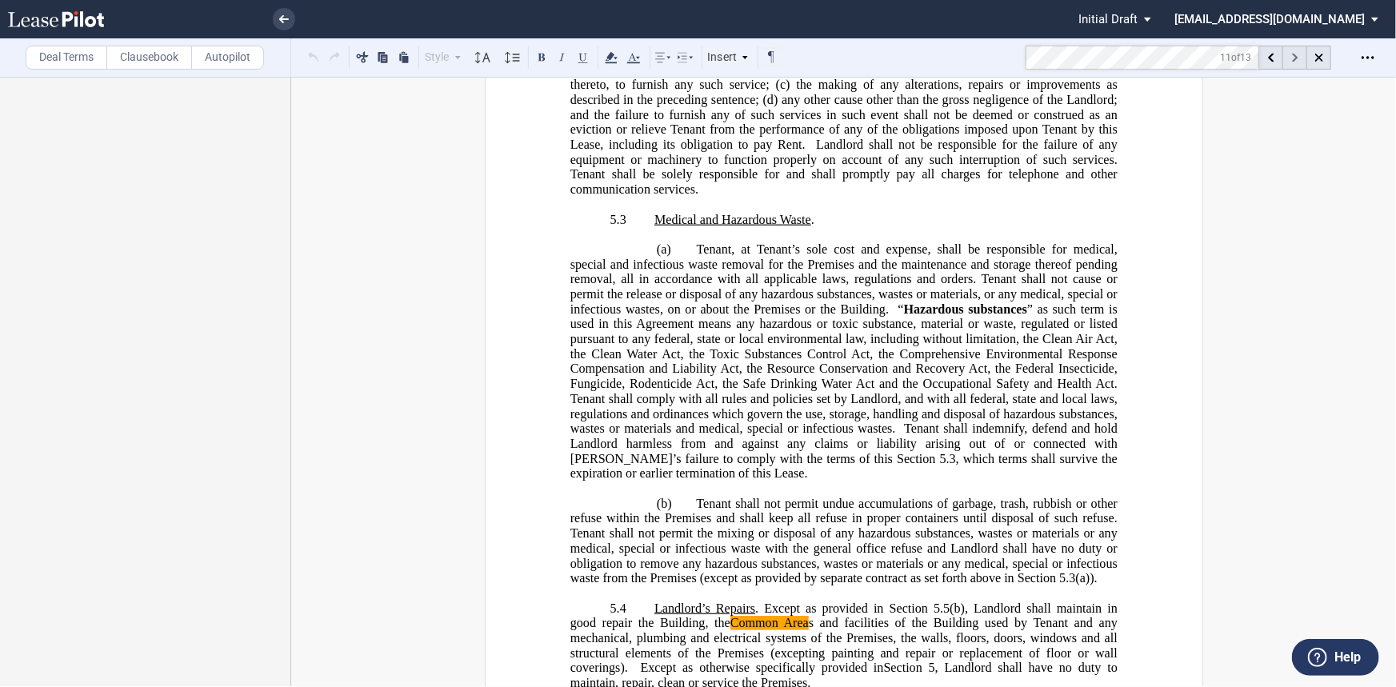
click at [1298, 58] on div at bounding box center [1295, 58] width 24 height 24
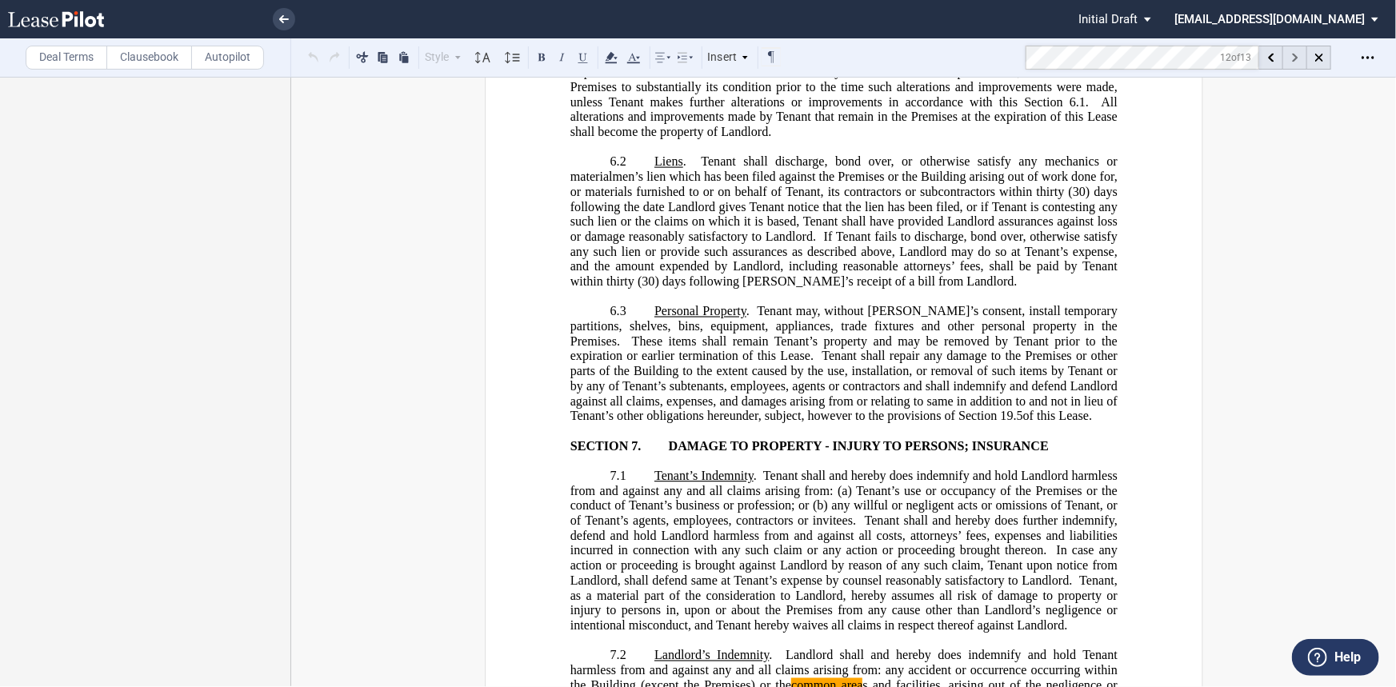
click at [1298, 58] on div at bounding box center [1295, 58] width 24 height 24
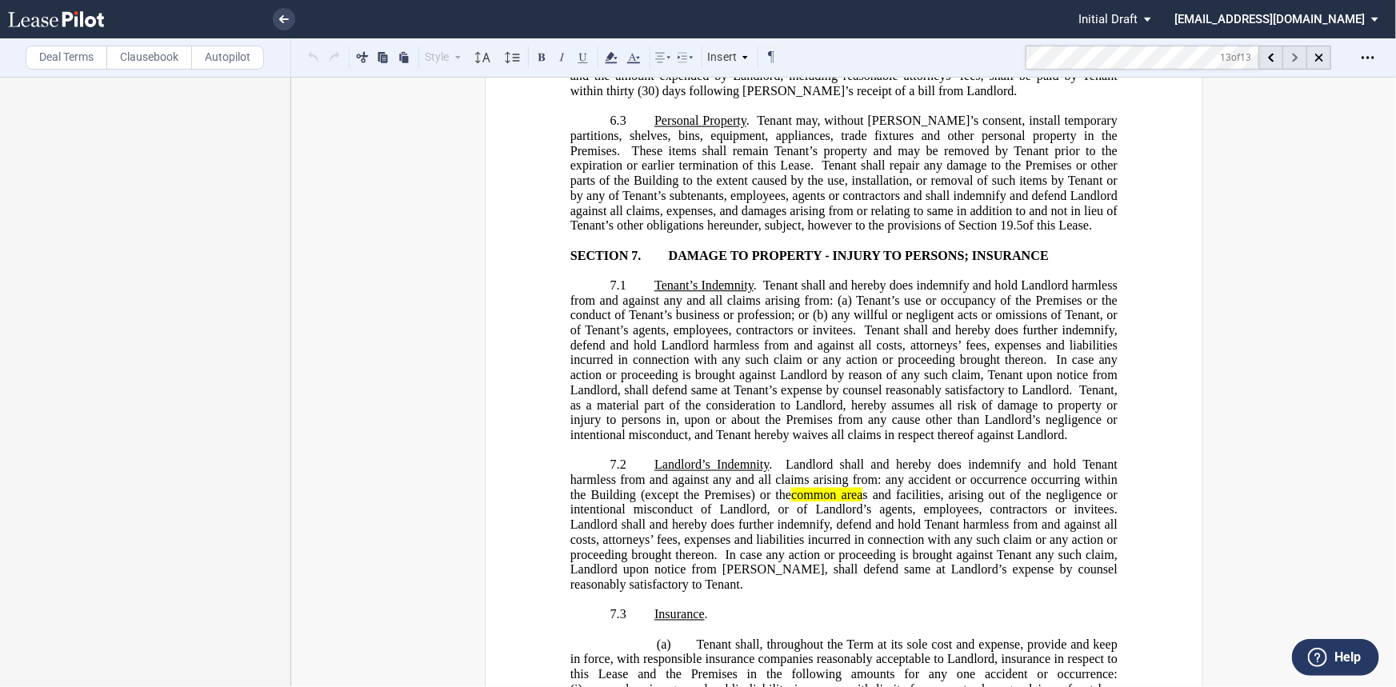
scroll to position [8480, 0]
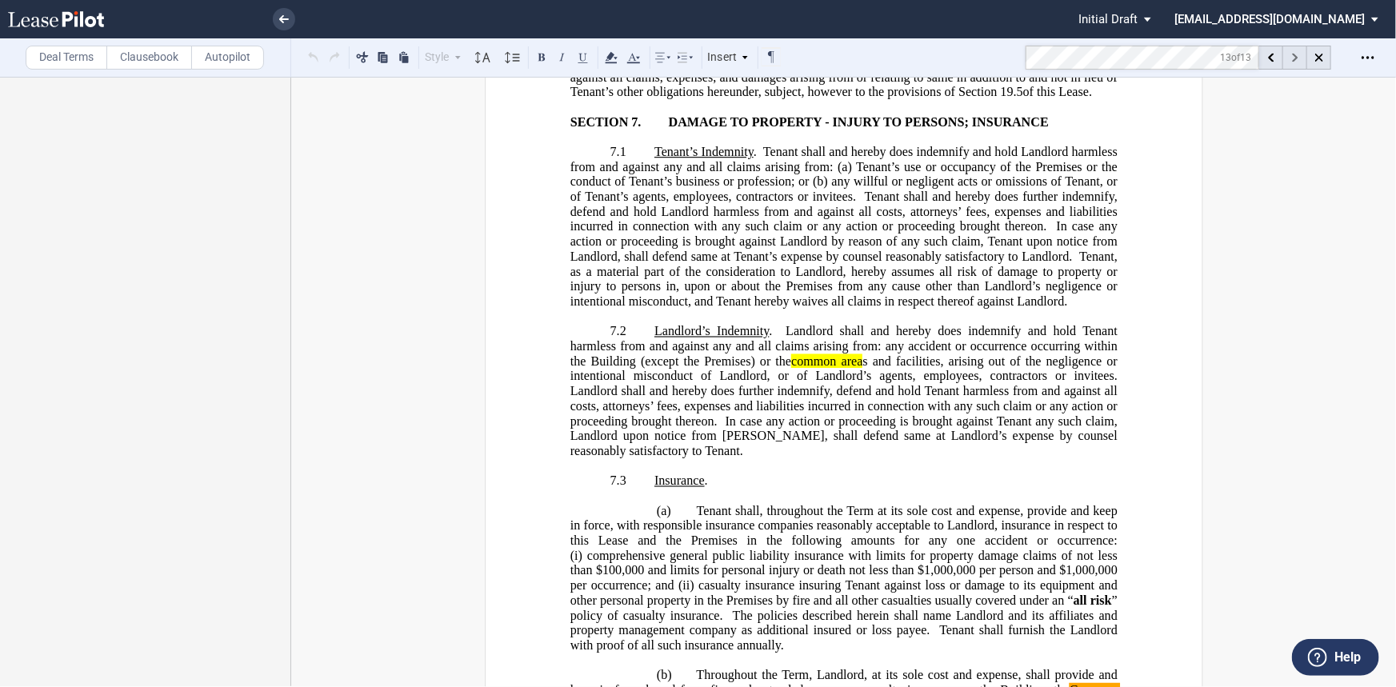
click at [1298, 58] on div at bounding box center [1295, 58] width 24 height 24
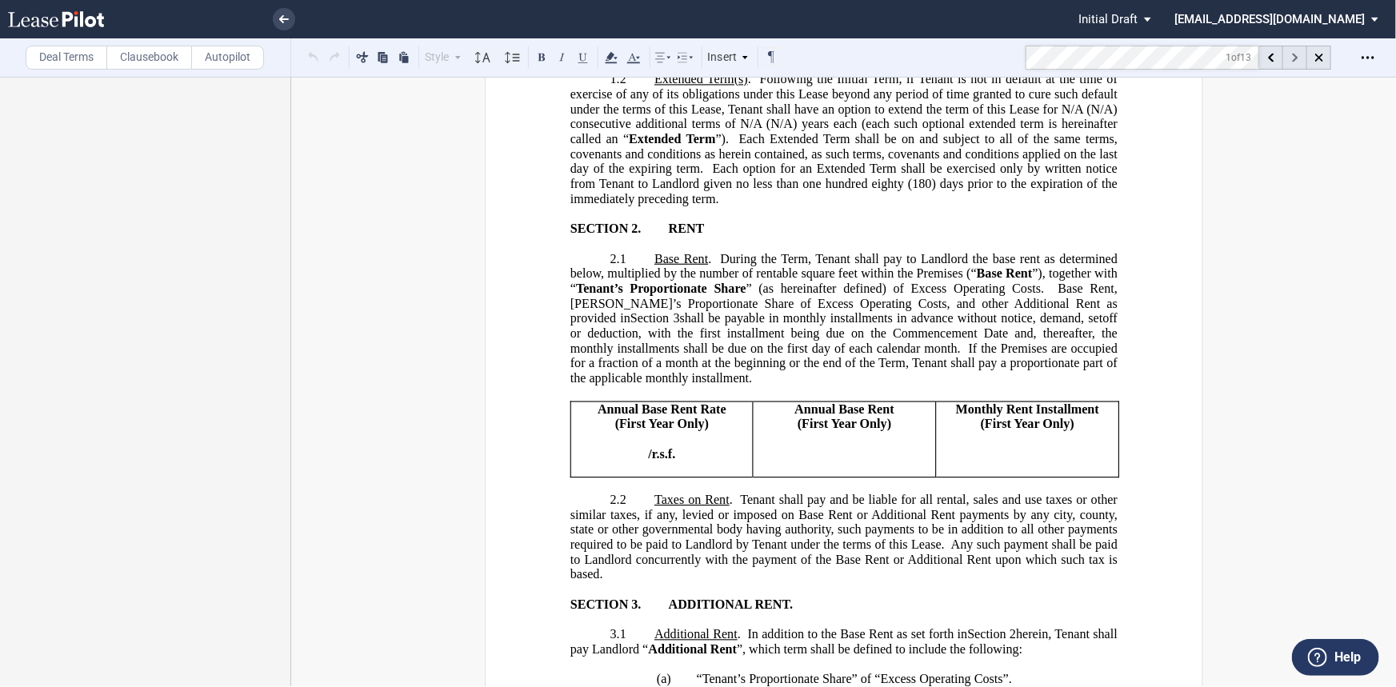
scroll to position [33, 0]
